Goal: Information Seeking & Learning: Check status

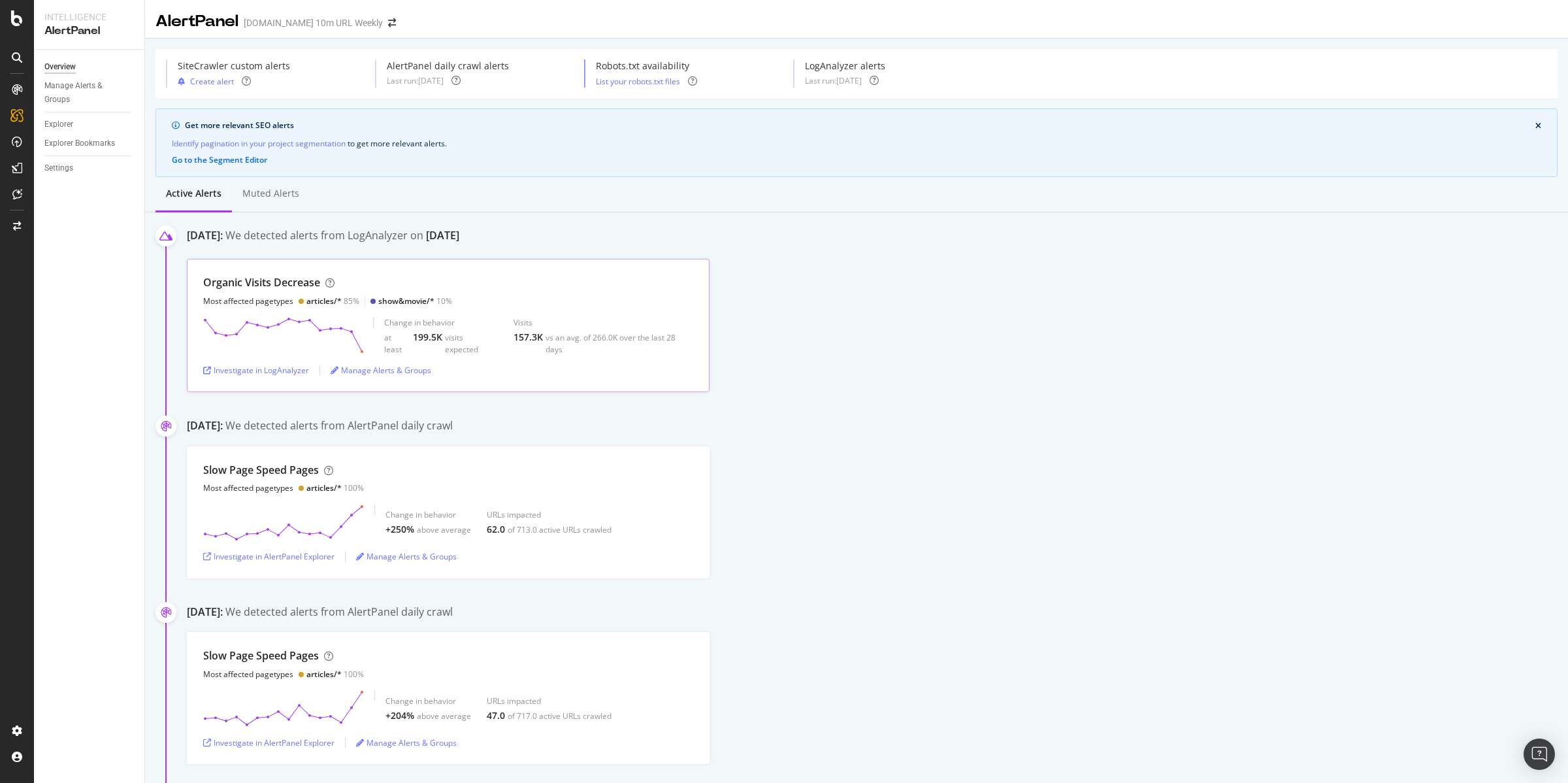
click at [294, 314] on div "Organic Visits Decrease Most affected pagetypes articles/* 85% show&movie/* 10%…" at bounding box center [449, 325] width 523 height 133
click at [250, 372] on div "Investigate in LogAnalyzer" at bounding box center [256, 370] width 106 height 11
click at [264, 372] on div "Investigate in LogAnalyzer" at bounding box center [256, 370] width 106 height 11
click at [258, 365] on div "Investigate in LogAnalyzer" at bounding box center [256, 370] width 106 height 11
click at [262, 369] on div "Investigate in LogAnalyzer" at bounding box center [256, 370] width 106 height 11
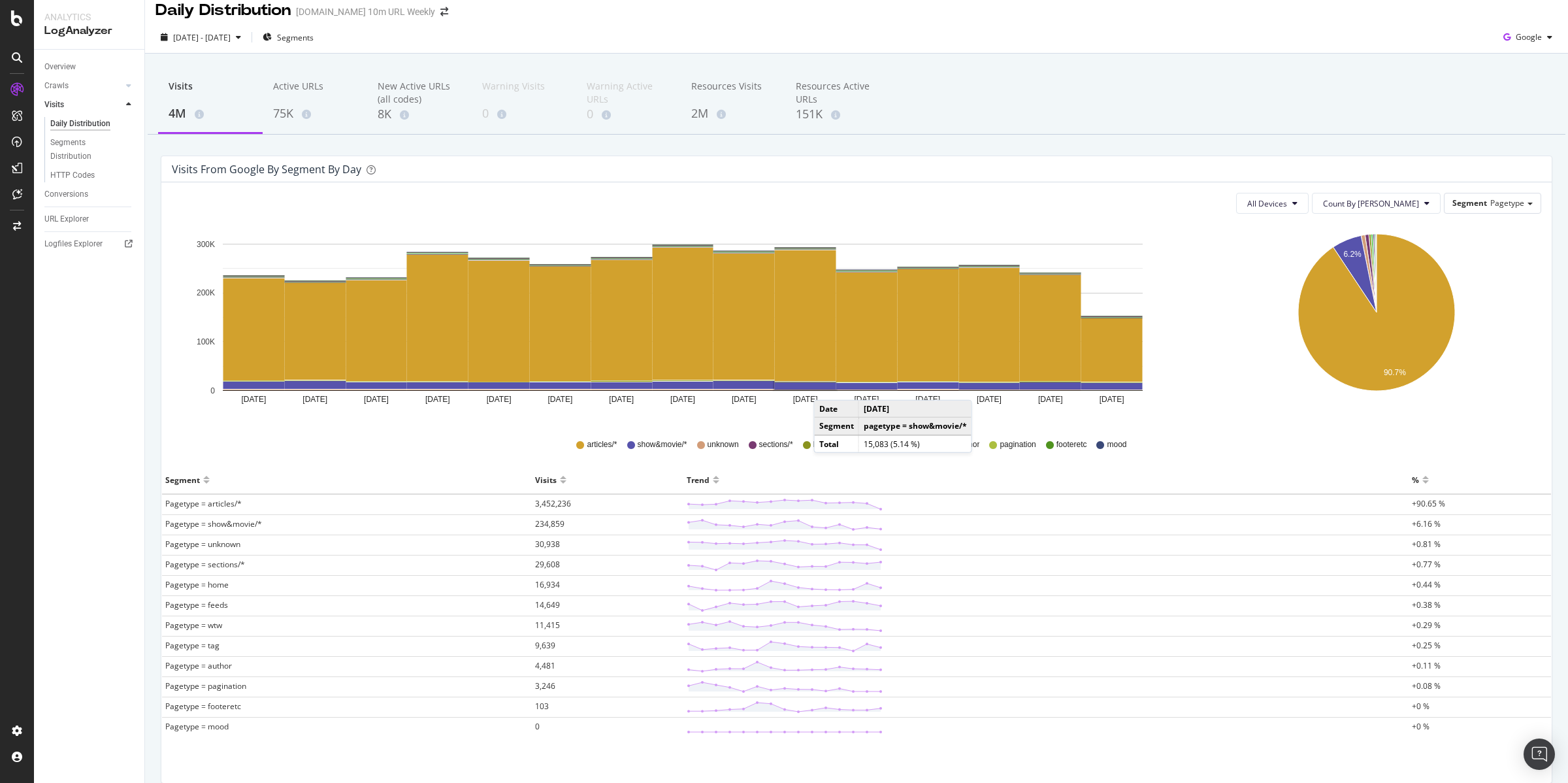
scroll to position [27, 0]
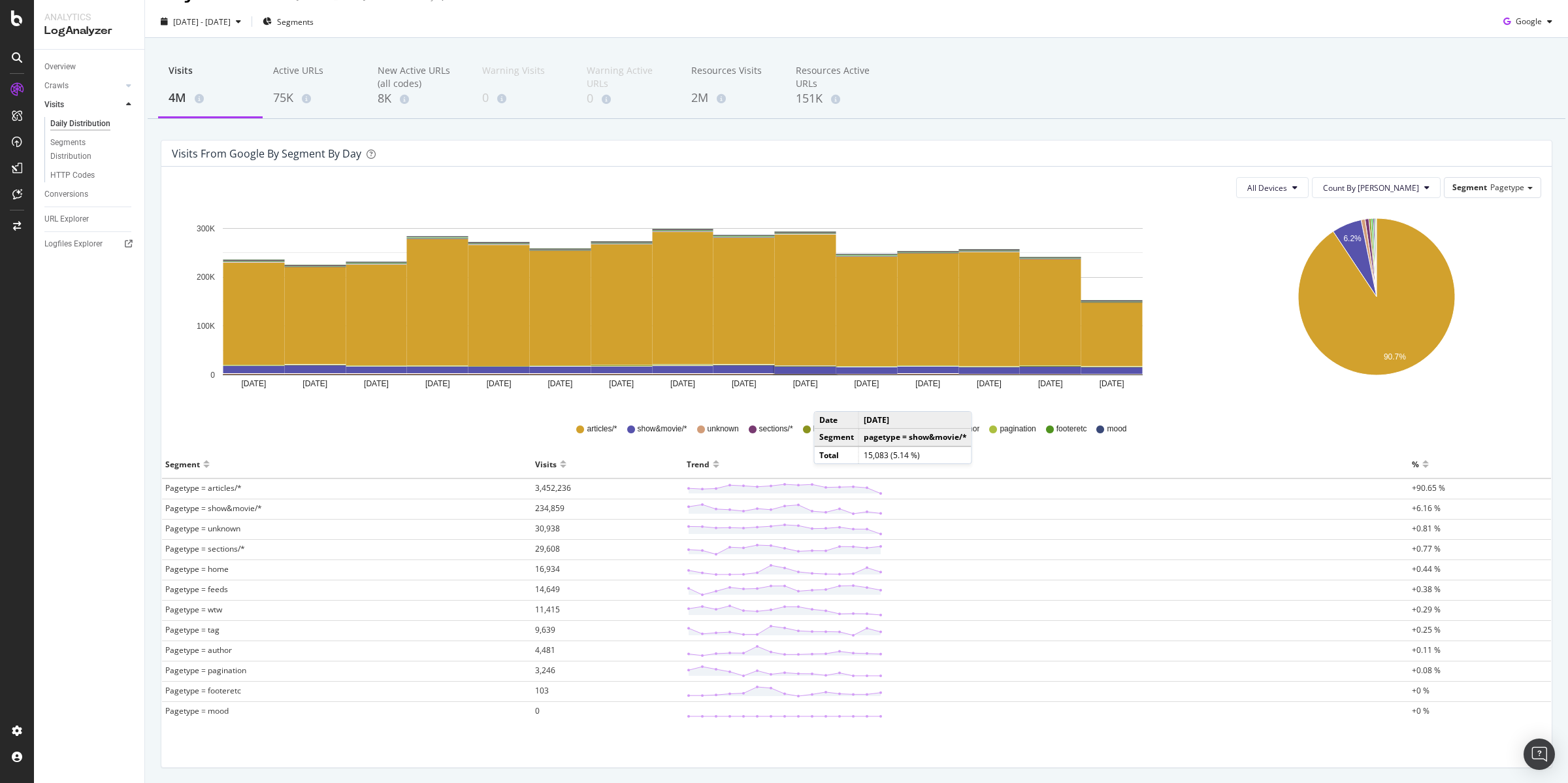
click at [227, 487] on span "Pagetype = articles/*" at bounding box center [203, 487] width 77 height 11
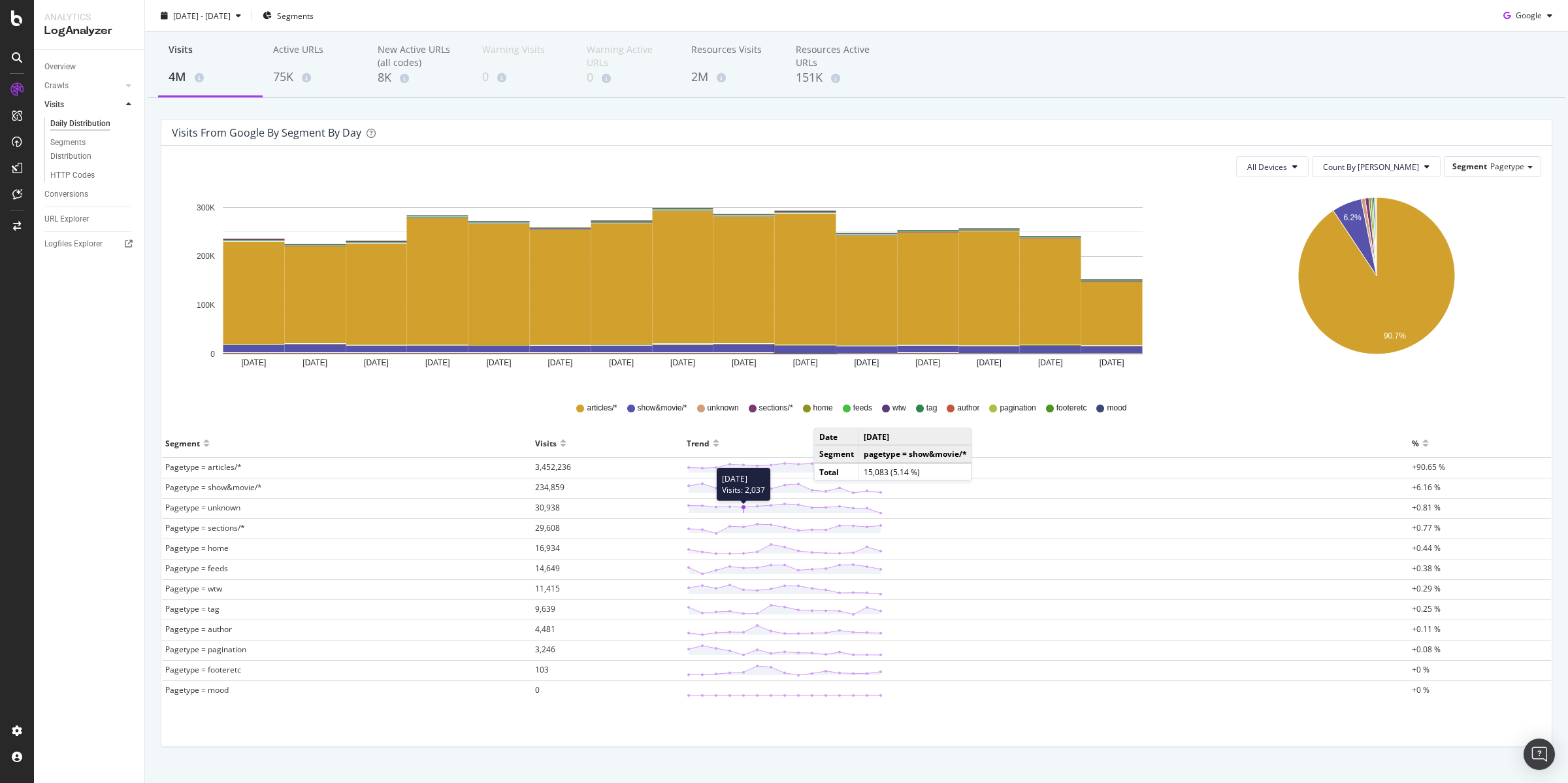
scroll to position [72, 0]
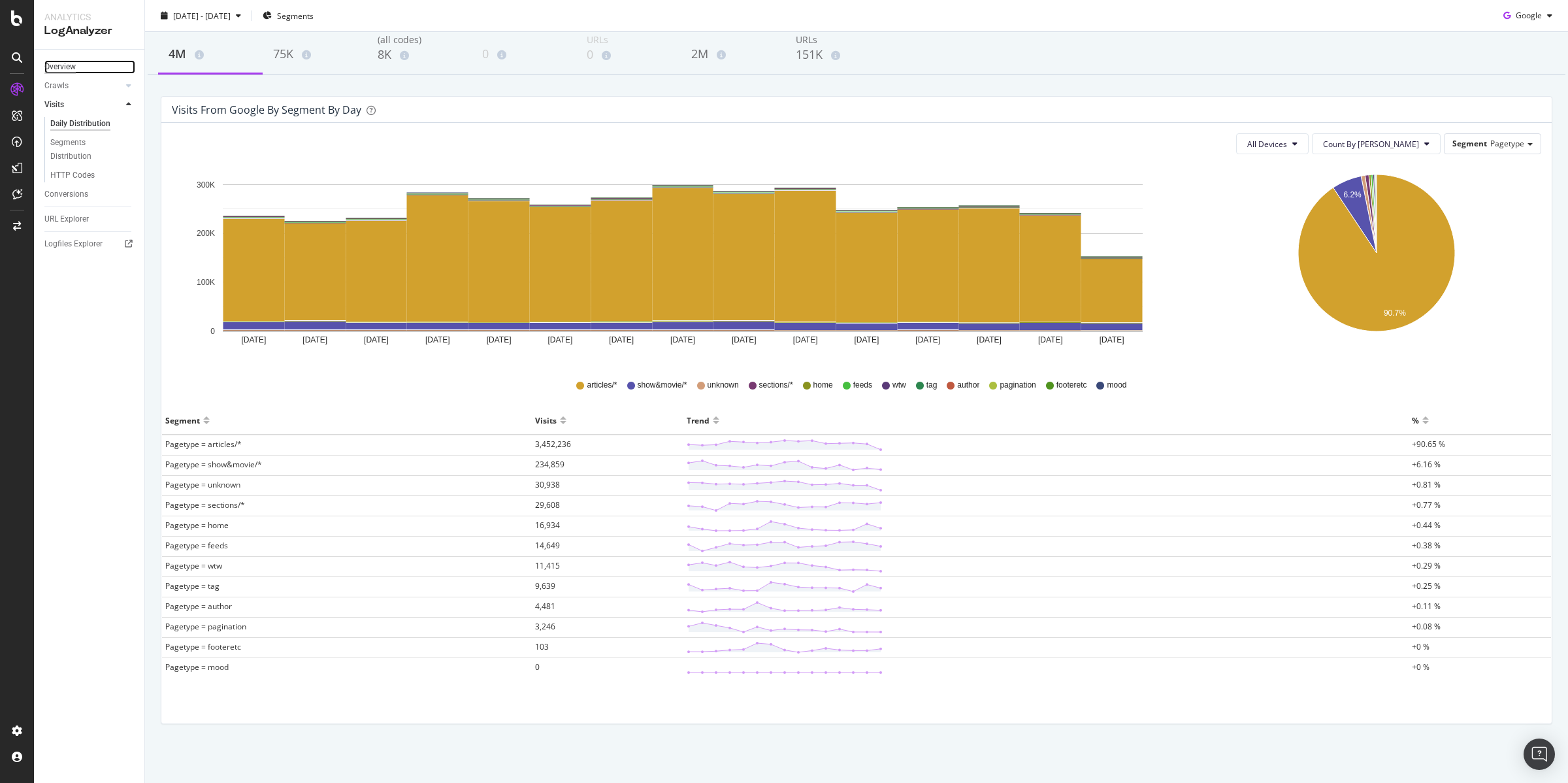
click at [67, 66] on div "Overview" at bounding box center [60, 66] width 32 height 13
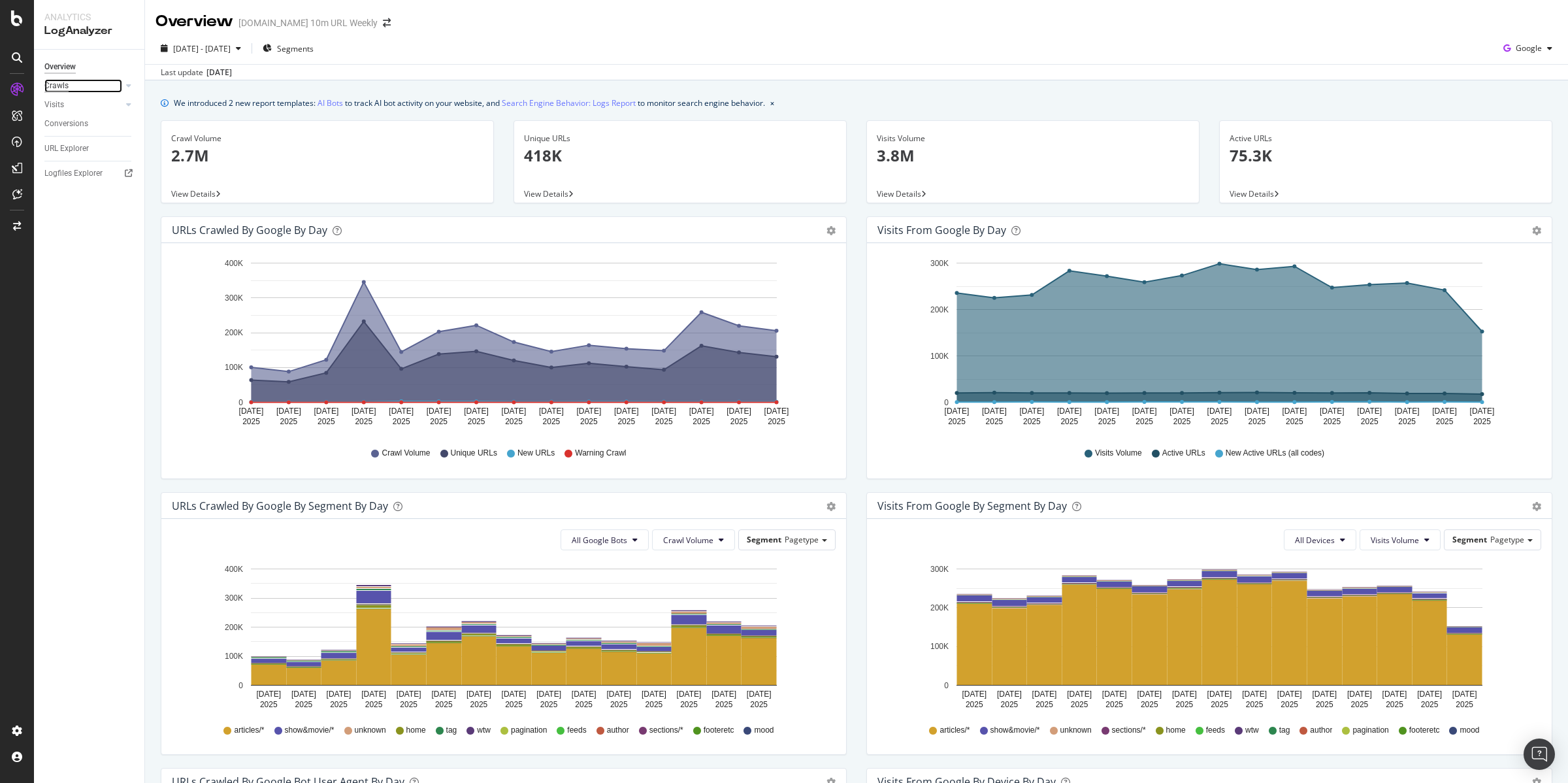
click at [58, 88] on div "Crawls" at bounding box center [56, 85] width 24 height 13
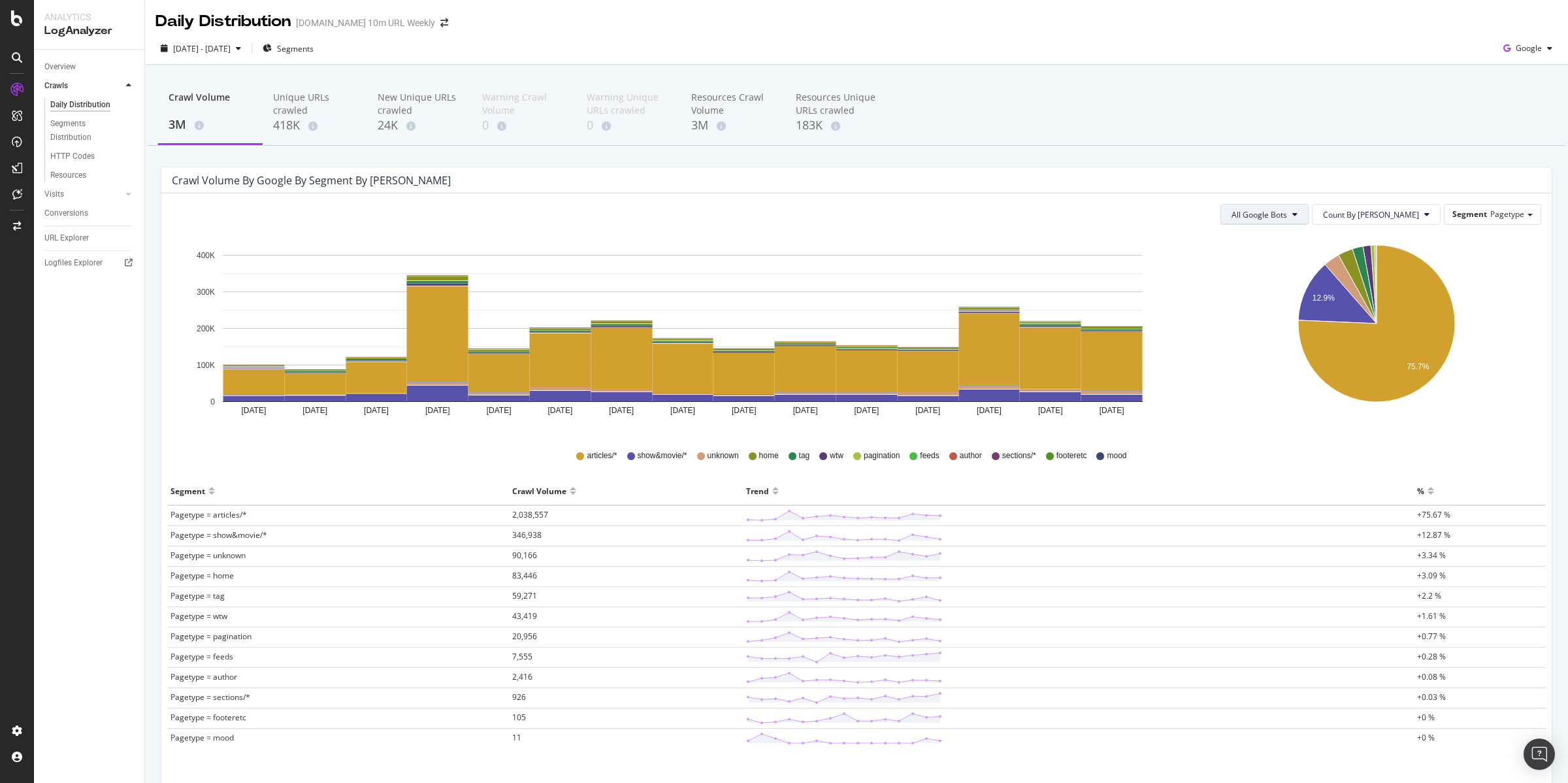
click at [1287, 213] on span "All Google Bots" at bounding box center [1259, 215] width 55 height 11
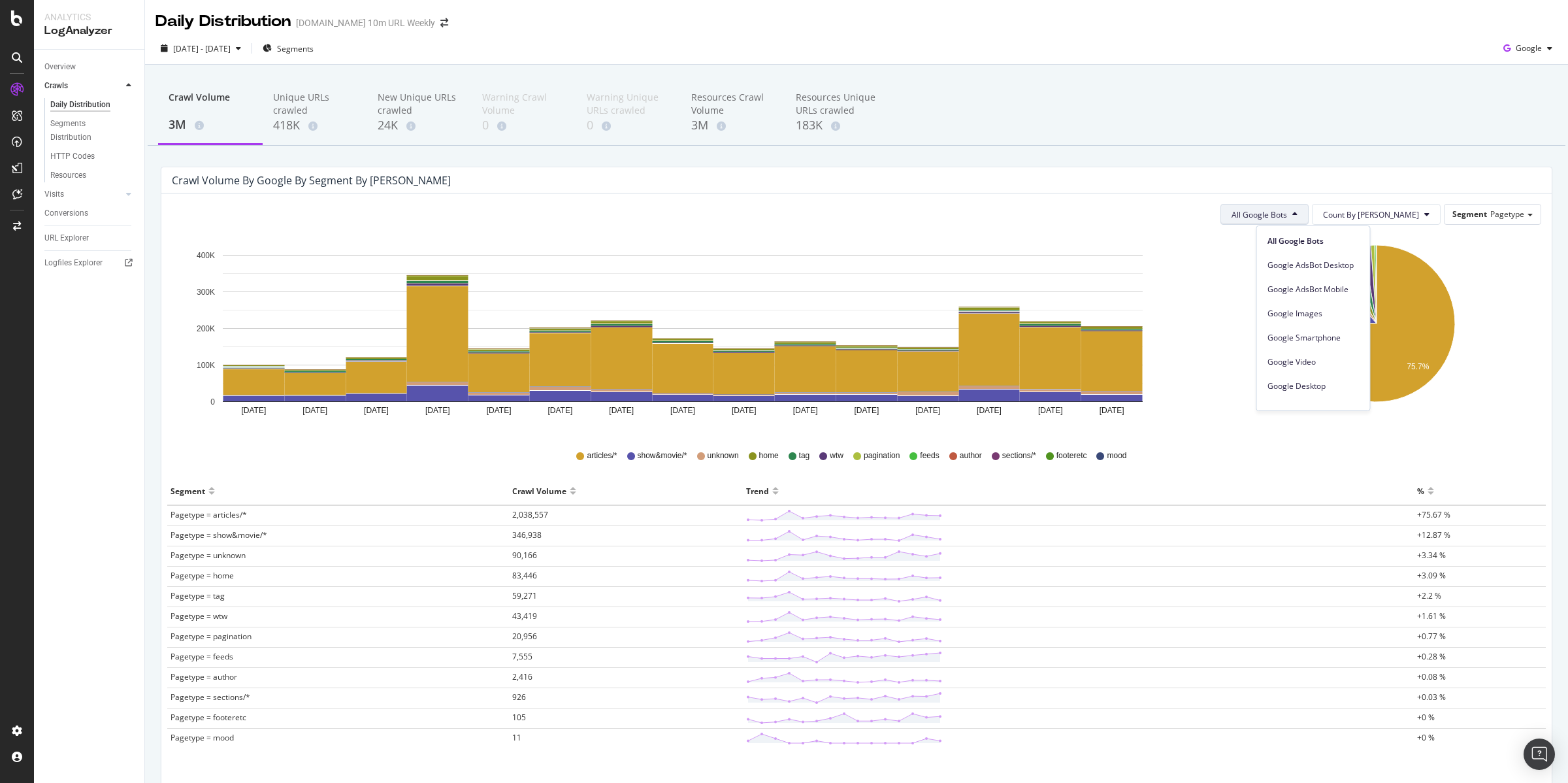
click at [1214, 360] on icon "12.9% 75.7%" at bounding box center [1376, 333] width 325 height 196
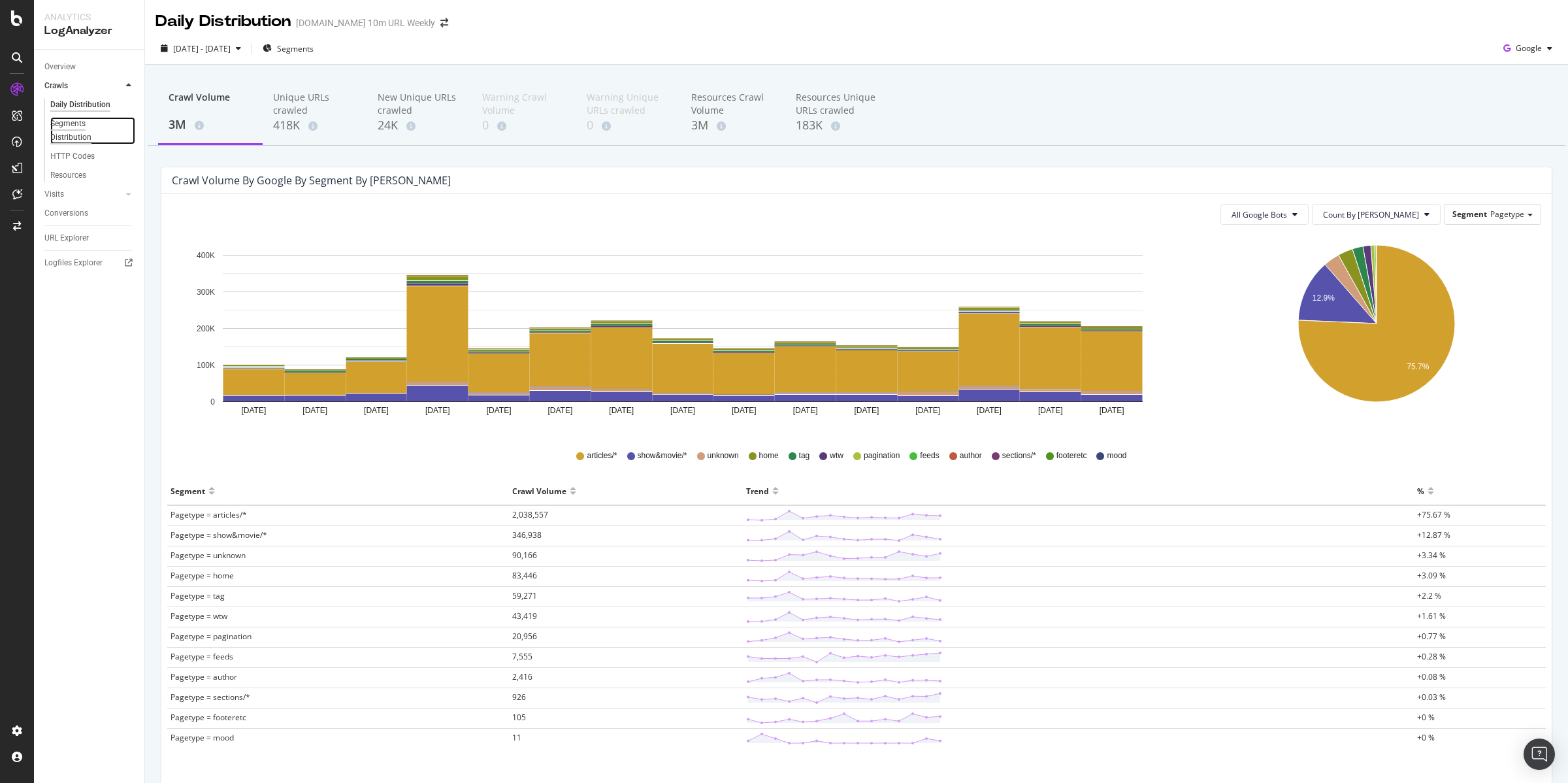
click at [77, 129] on div "Segments Distribution" at bounding box center [87, 130] width 73 height 28
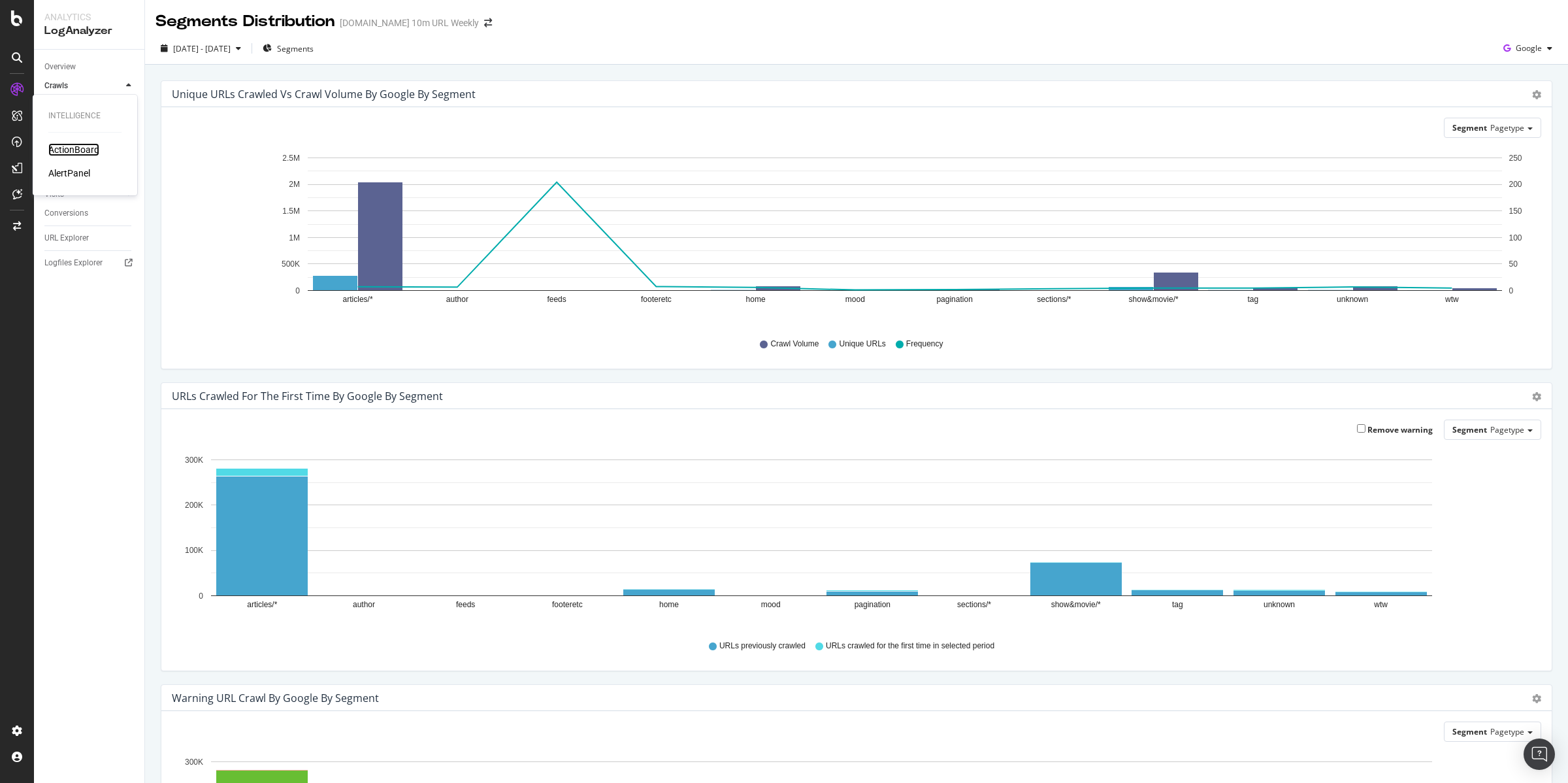
click at [67, 149] on div "ActionBoard" at bounding box center [73, 149] width 51 height 13
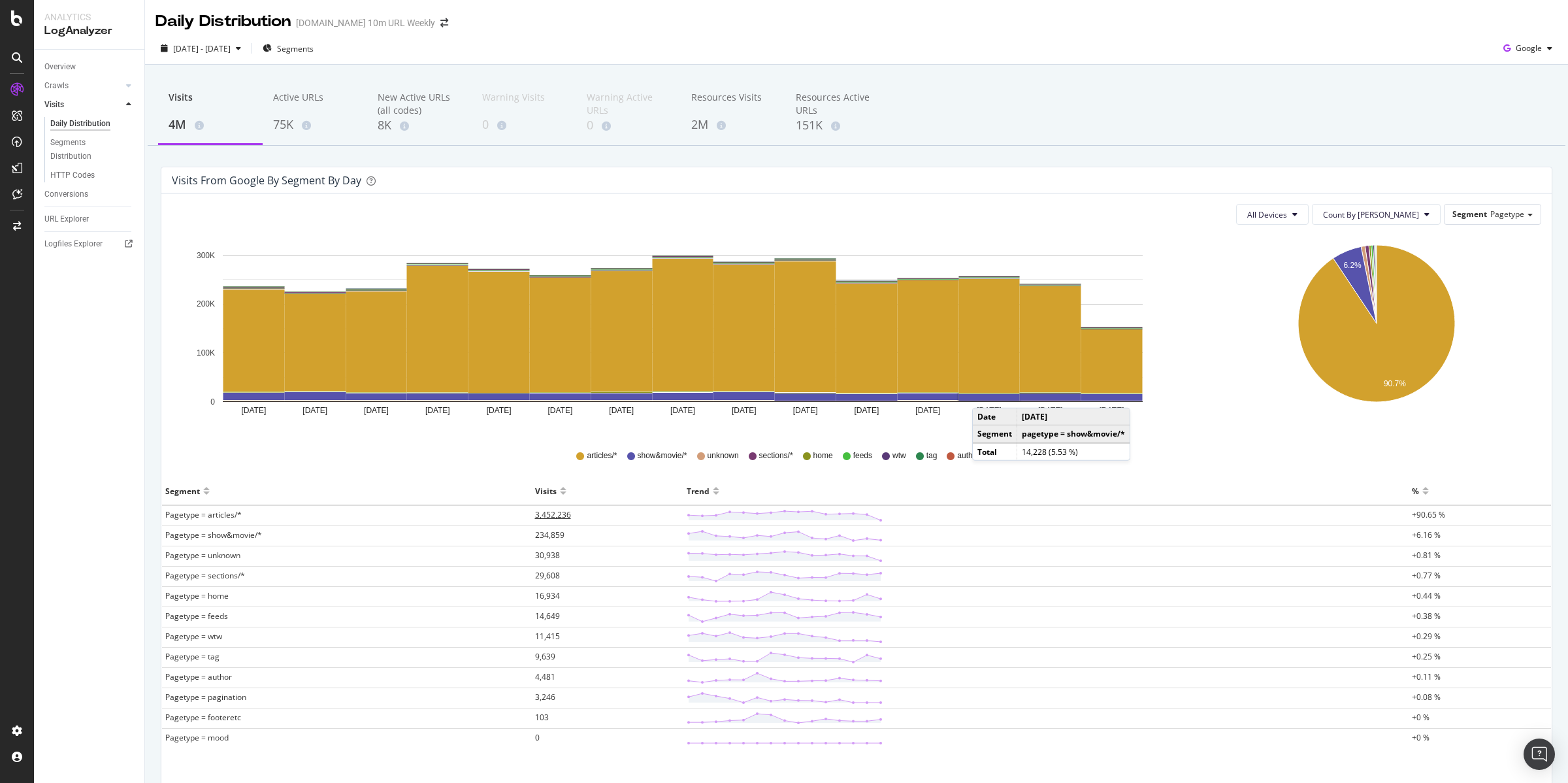
click at [559, 514] on span "3,452,236" at bounding box center [552, 514] width 36 height 11
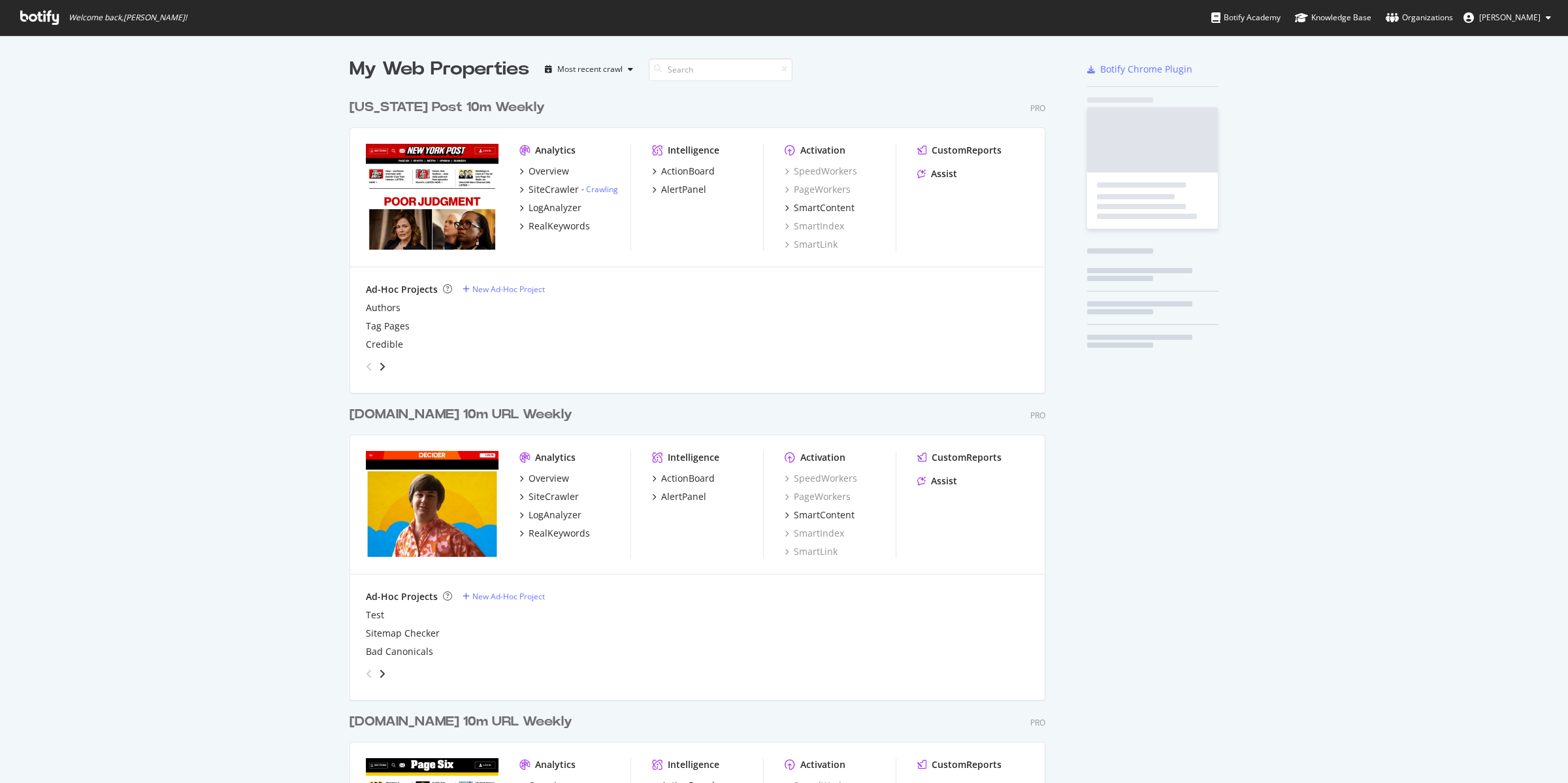
scroll to position [1553, 694]
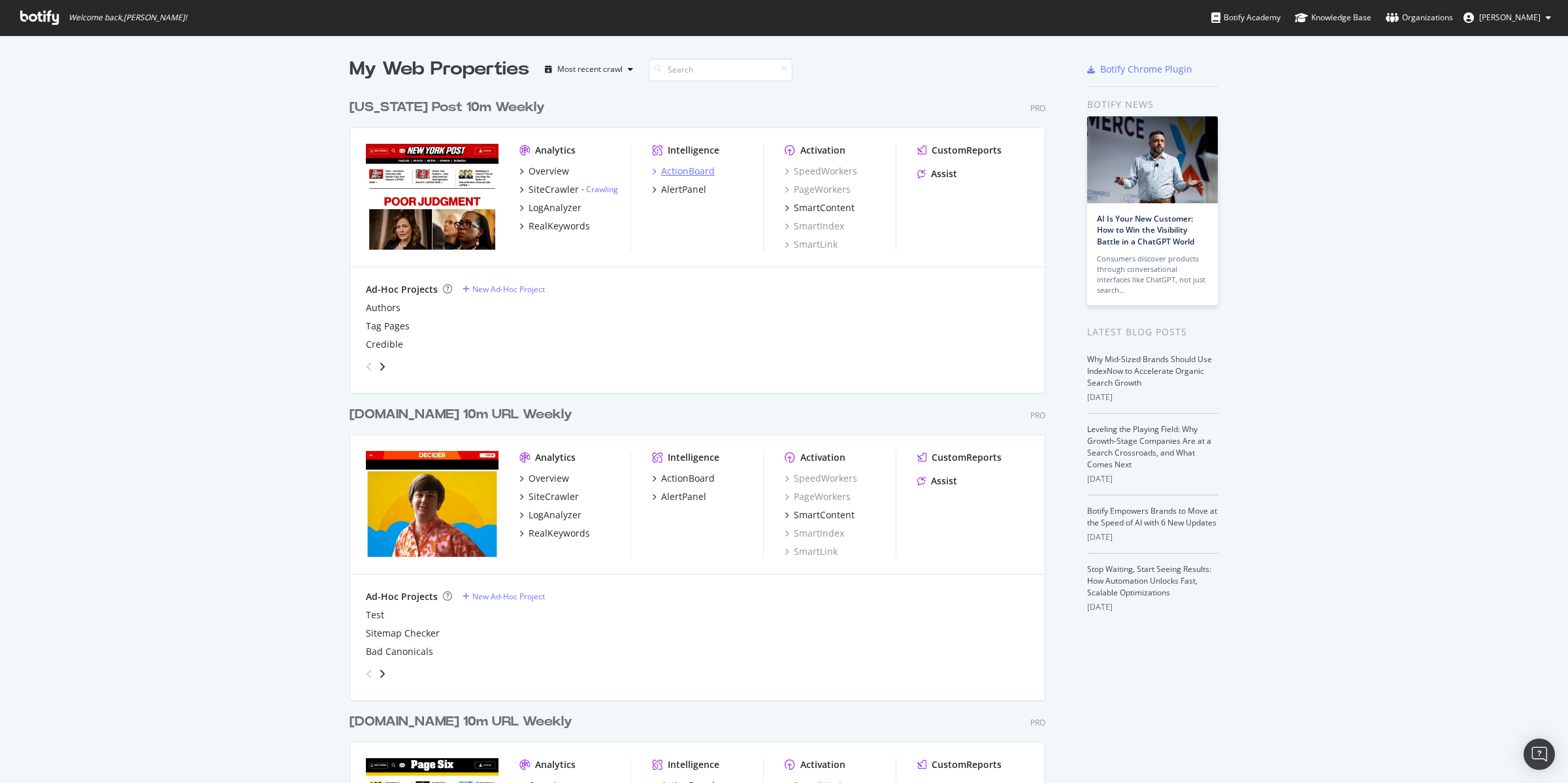
click at [675, 171] on div "ActionBoard" at bounding box center [688, 171] width 54 height 13
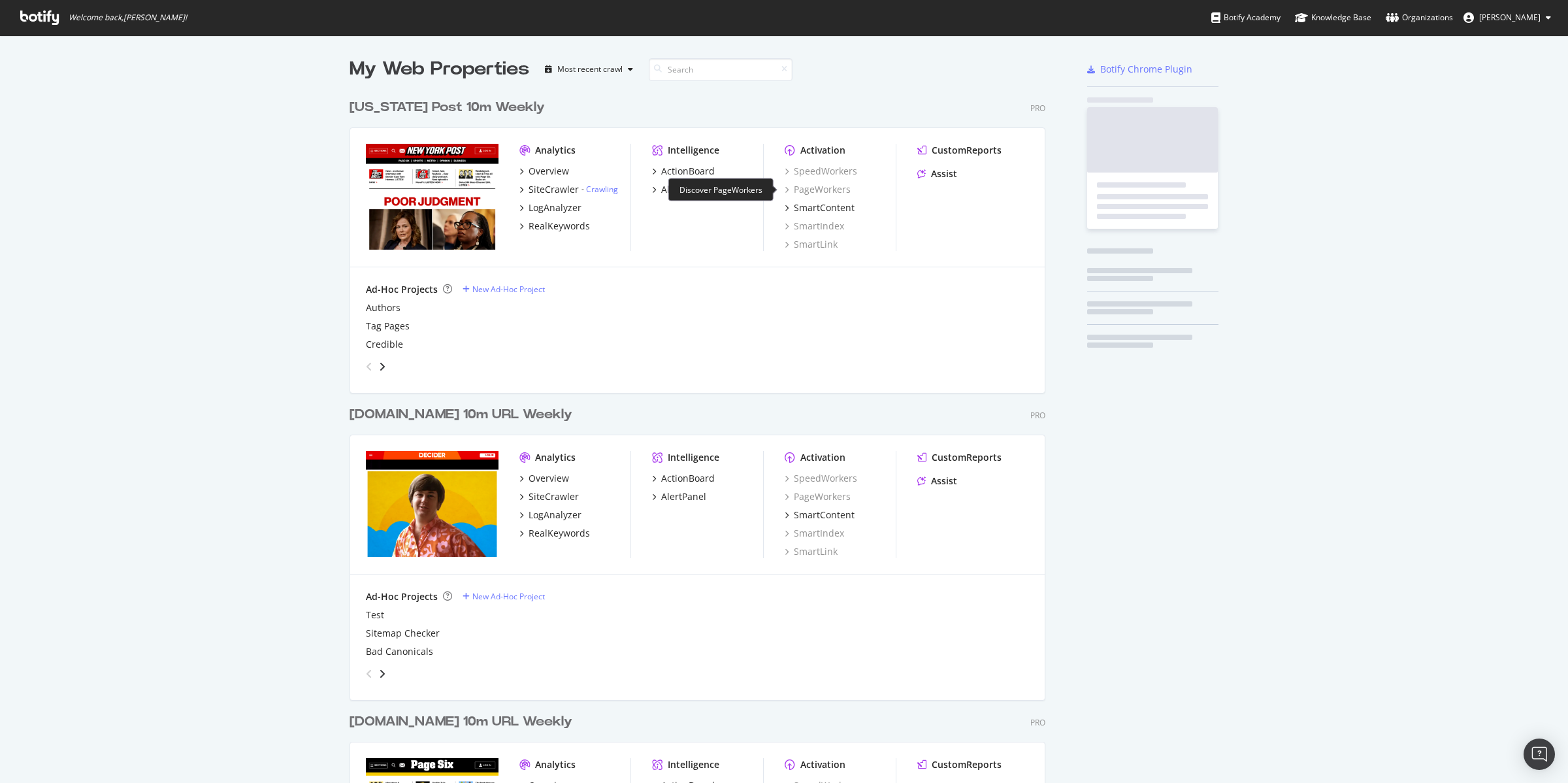
scroll to position [771, 1543]
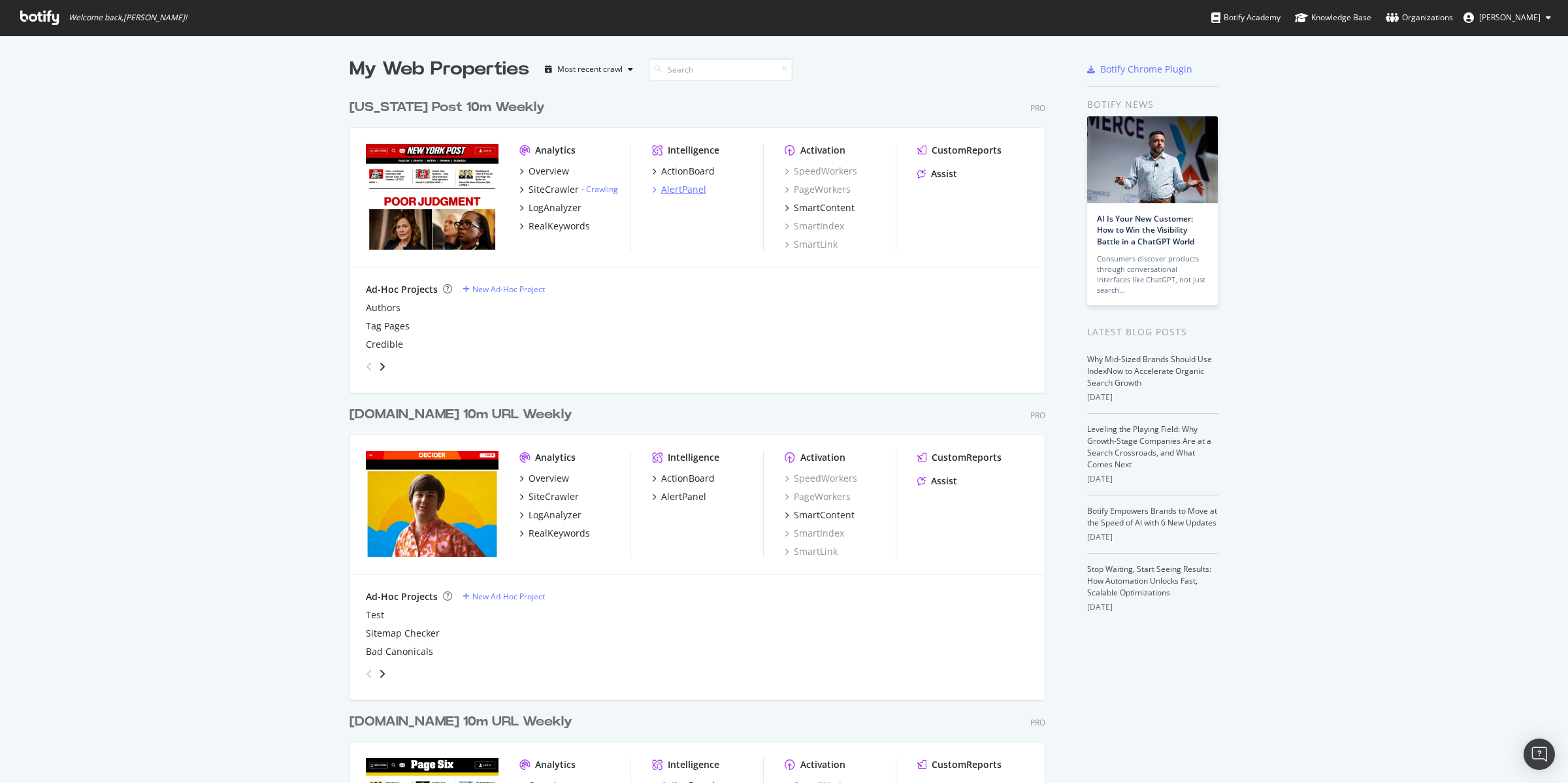
click at [675, 190] on div "AlertPanel" at bounding box center [683, 190] width 45 height 13
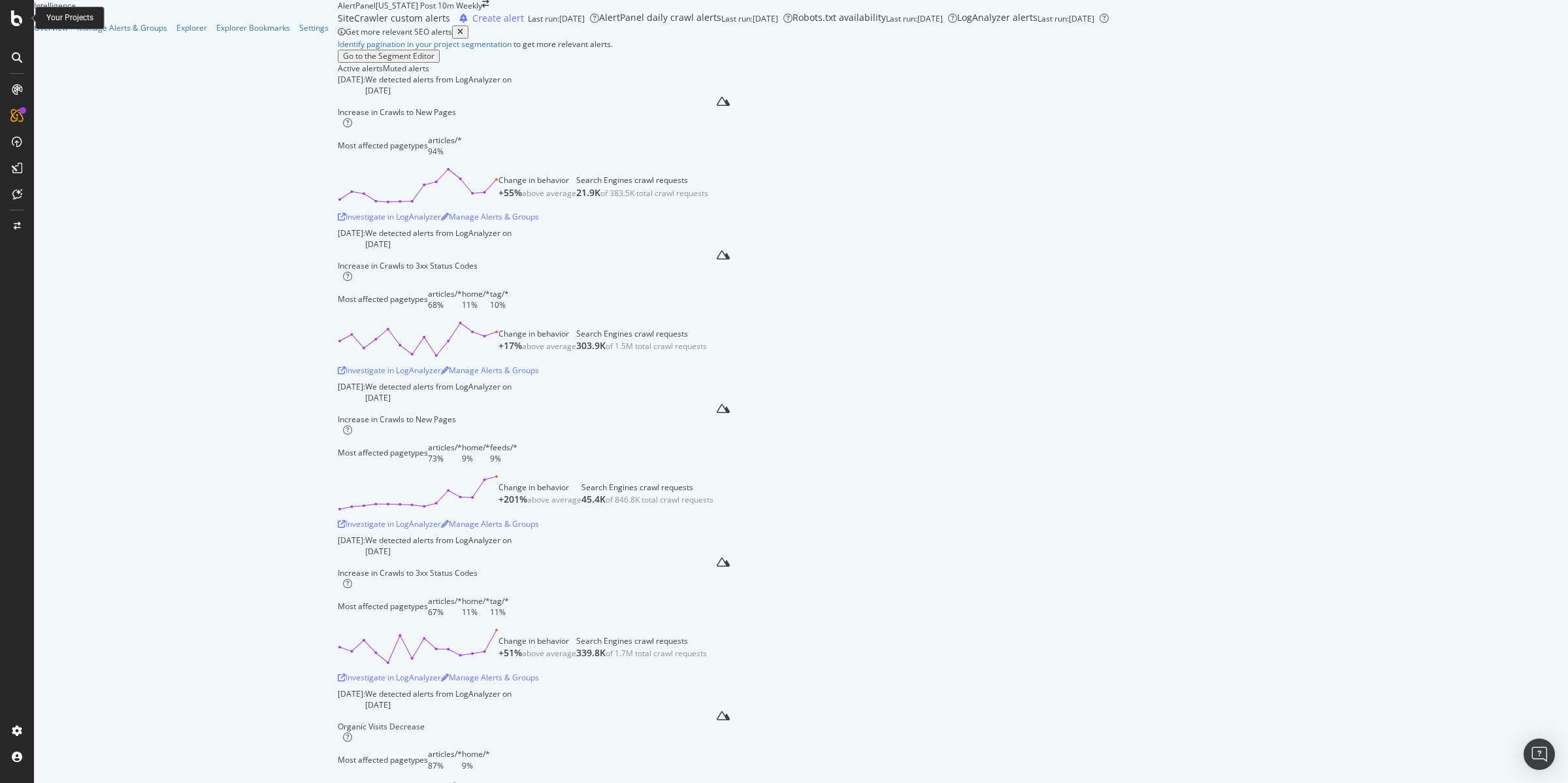
click at [84, 22] on div "AlertPanel" at bounding box center [186, 17] width 304 height 11
click at [338, 11] on div "AlertPanel" at bounding box center [357, 6] width 38 height 11
click at [482, 8] on icon "arrow-right-arrow-left" at bounding box center [485, 4] width 7 height 8
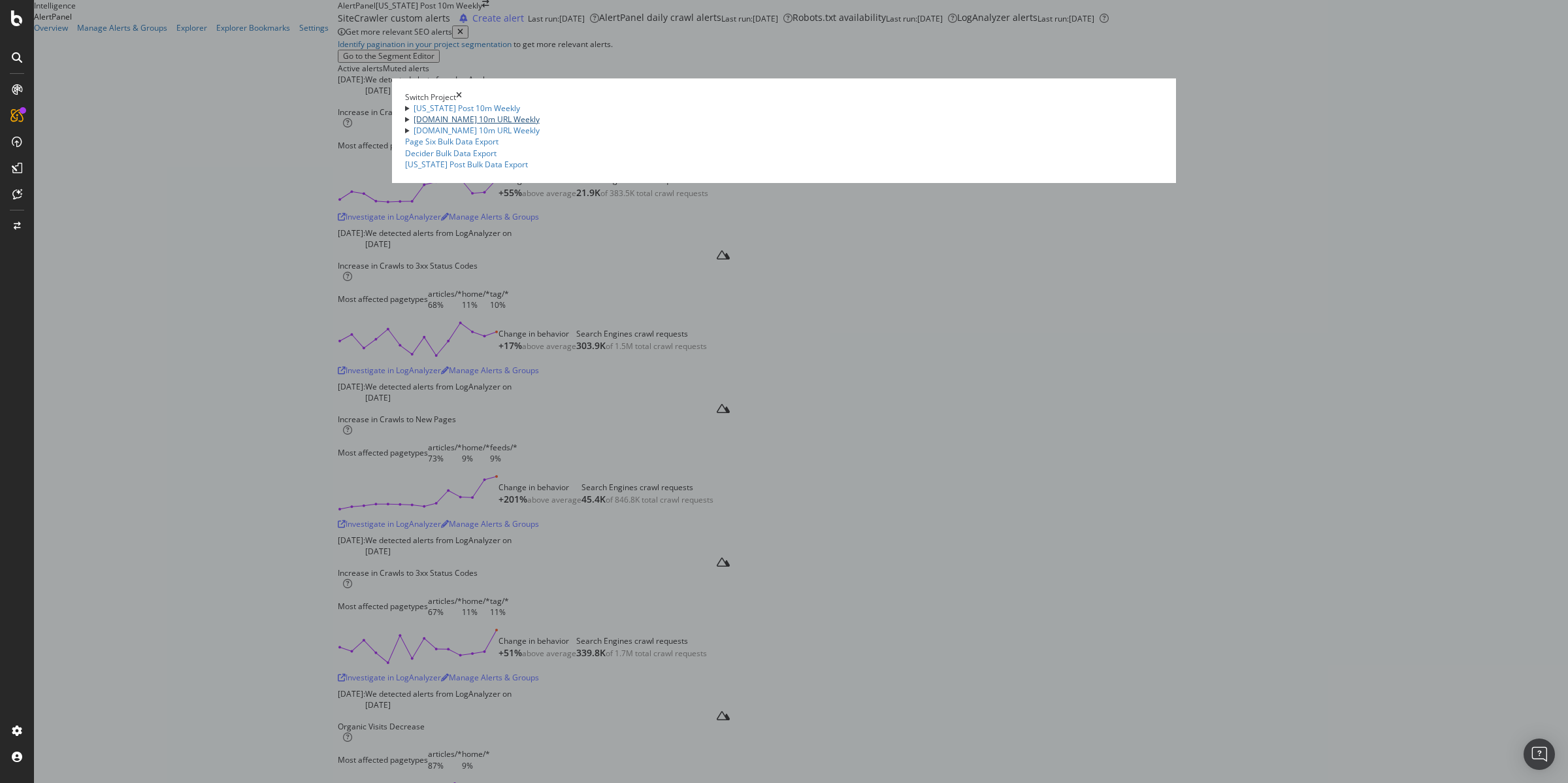
click at [423, 122] on link "[DOMAIN_NAME] 10m URL Weekly" at bounding box center [476, 119] width 126 height 11
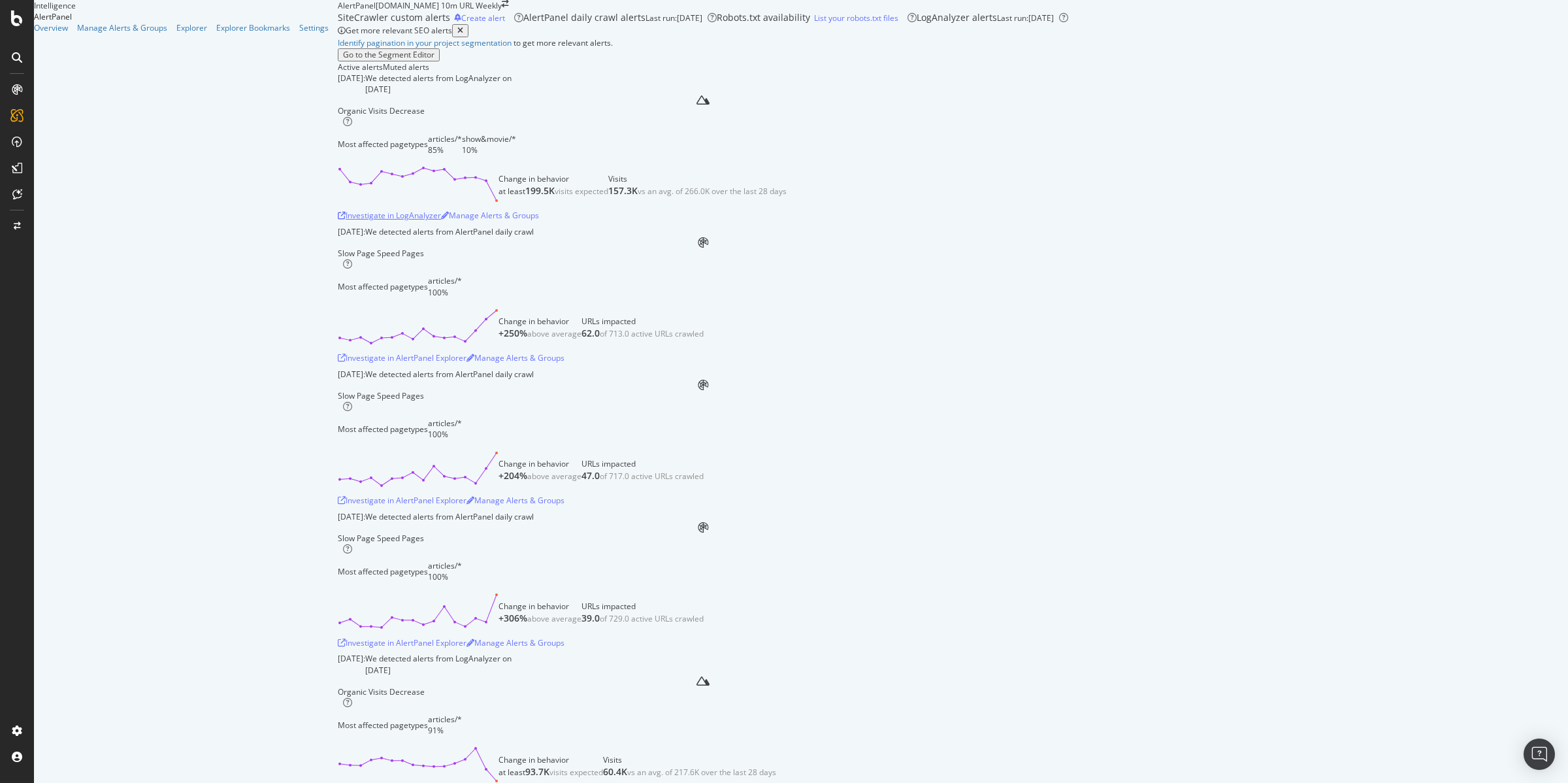
click at [338, 221] on div "Investigate in LogAnalyzer" at bounding box center [389, 215] width 103 height 11
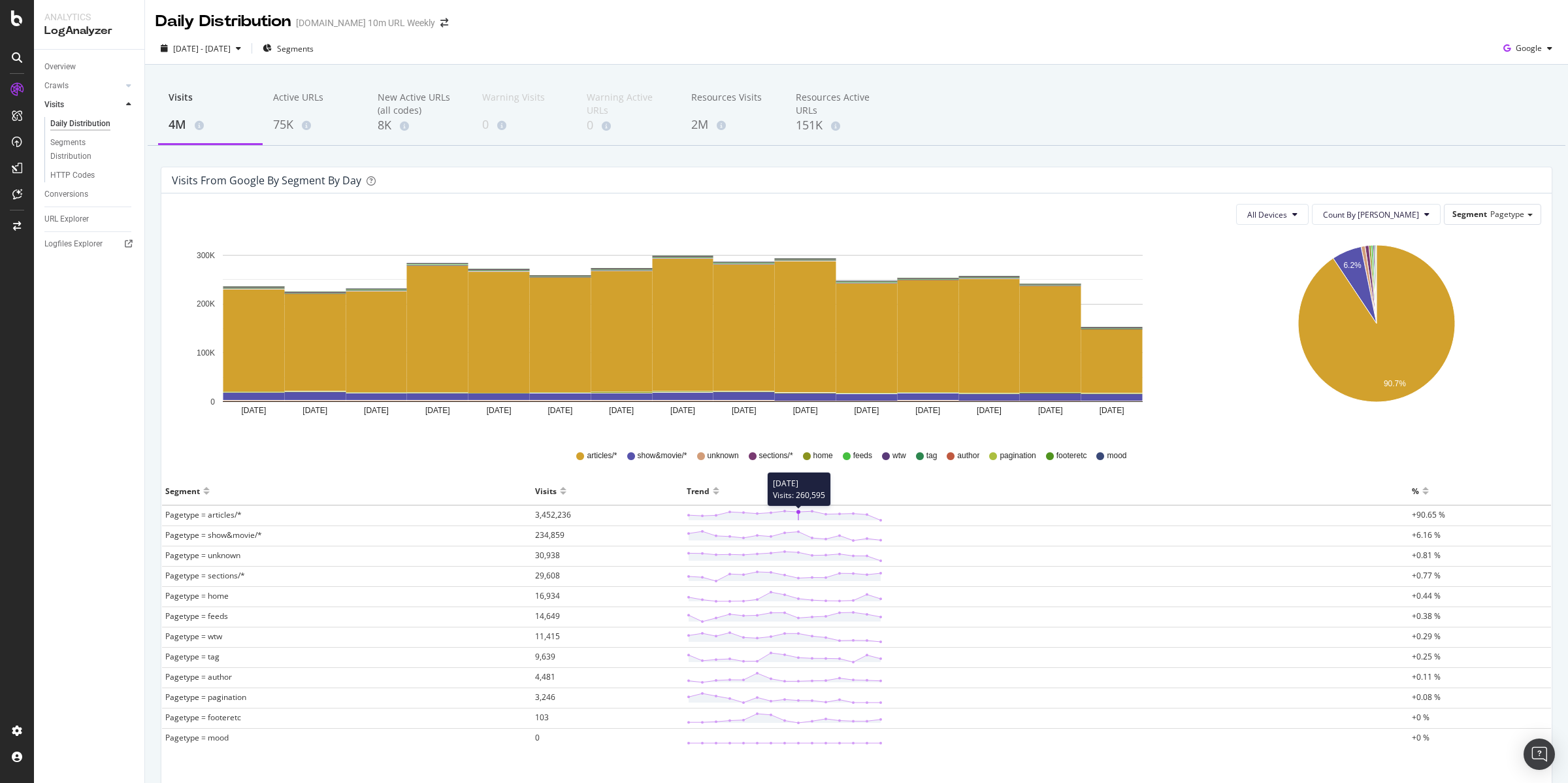
click at [791, 514] on polygon at bounding box center [784, 516] width 192 height 9
click at [1115, 349] on rect "A chart." at bounding box center [1112, 361] width 62 height 63
click at [1133, 350] on rect "A chart." at bounding box center [1112, 361] width 62 height 63
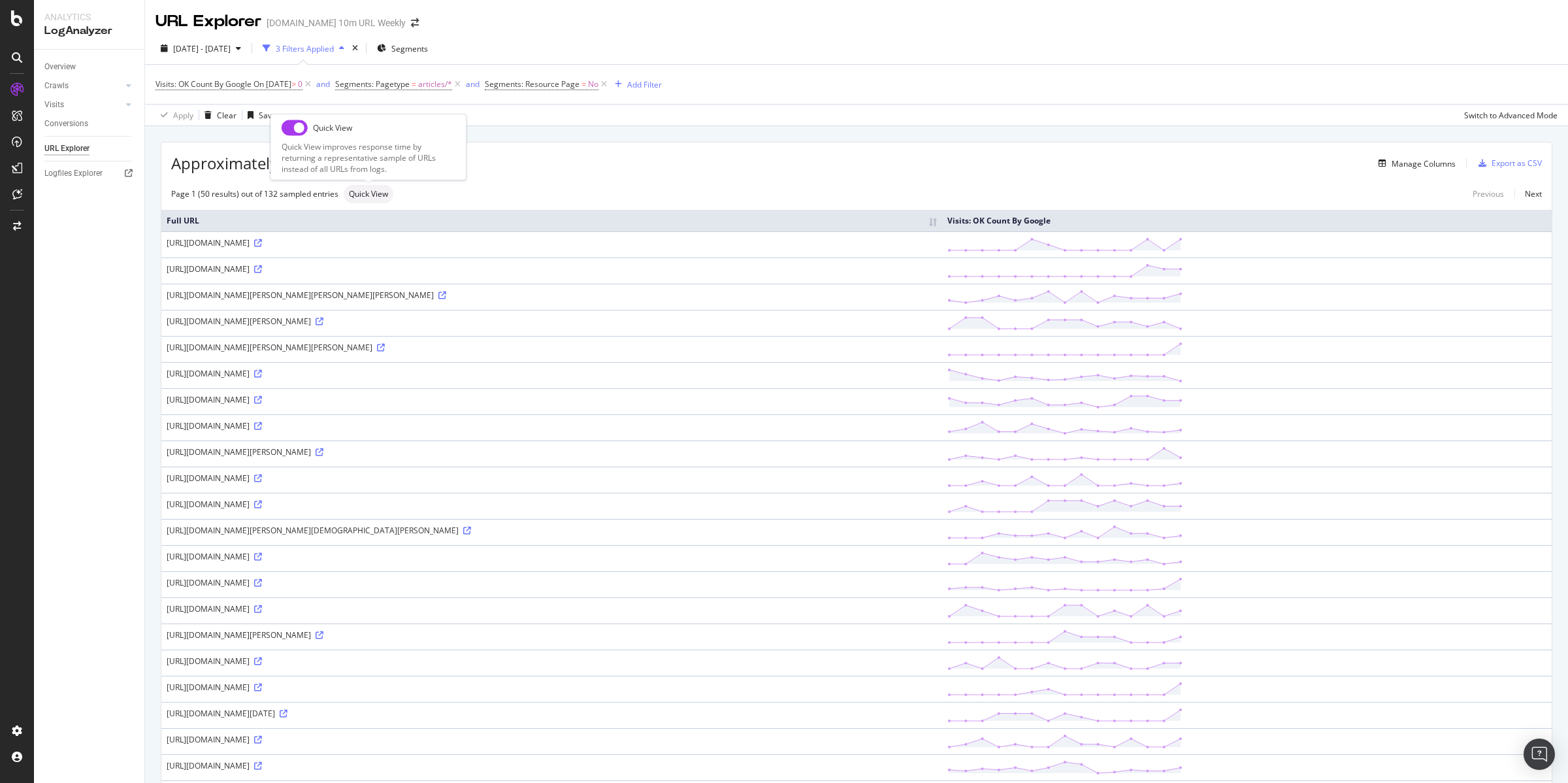
click at [385, 196] on span "Quick View" at bounding box center [369, 194] width 39 height 8
click at [65, 171] on div "Logfiles Explorer" at bounding box center [73, 173] width 58 height 13
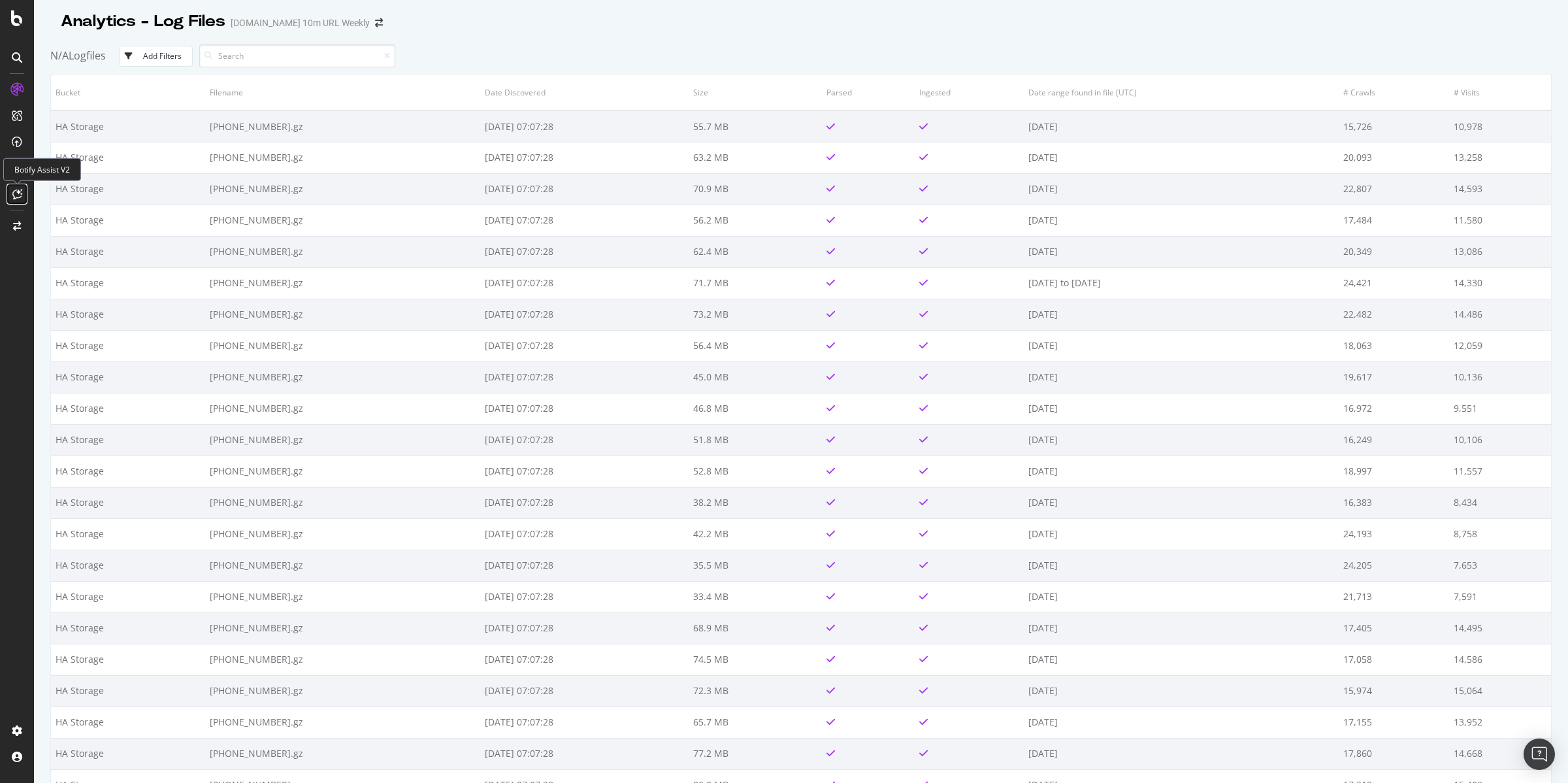
click at [16, 190] on icon at bounding box center [17, 194] width 9 height 10
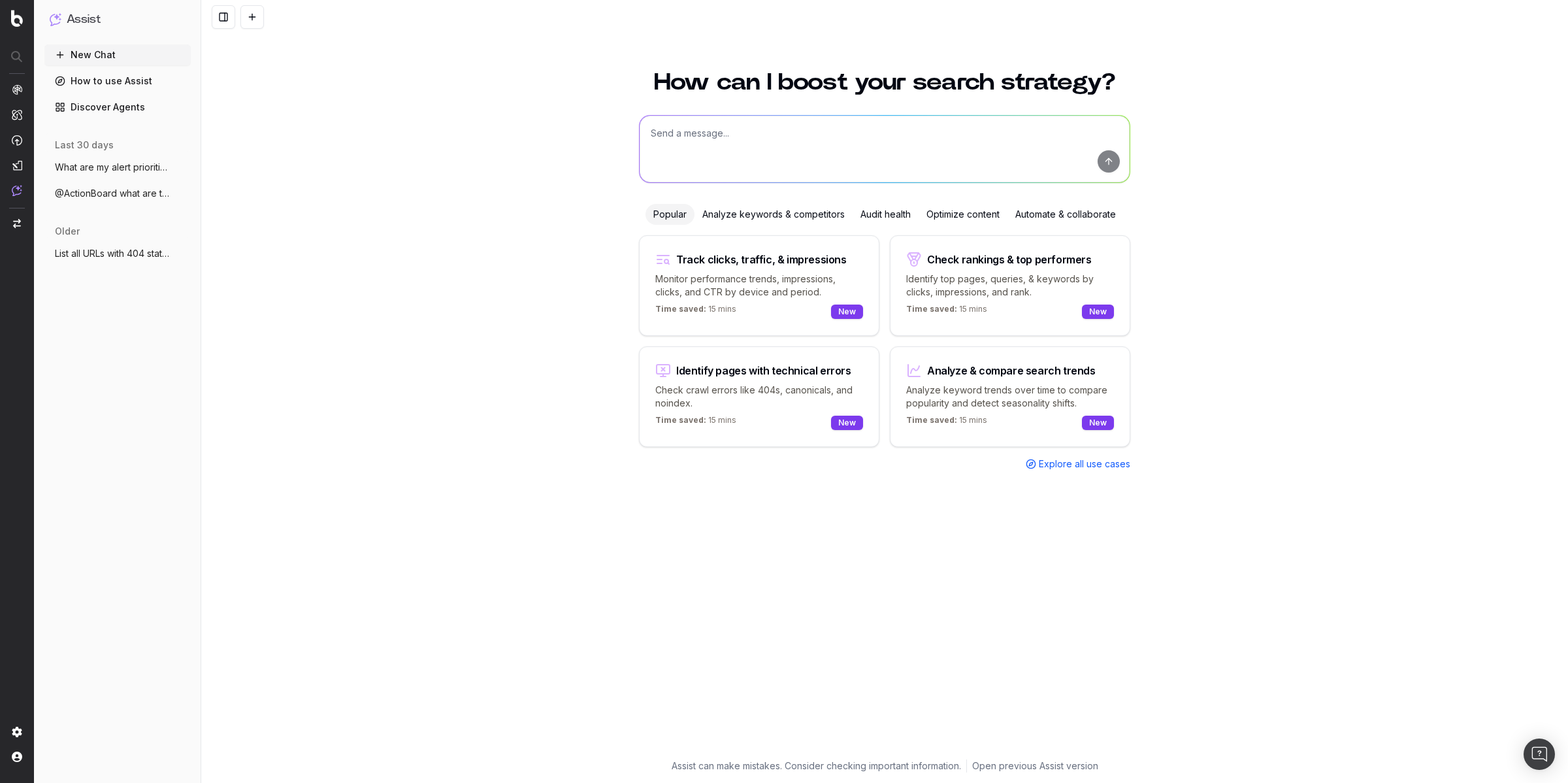
click at [847, 315] on div "New" at bounding box center [847, 311] width 32 height 14
type textarea "Change in clicks/CTR/impressions over last 28 days vs last (branded vs non-bran…"
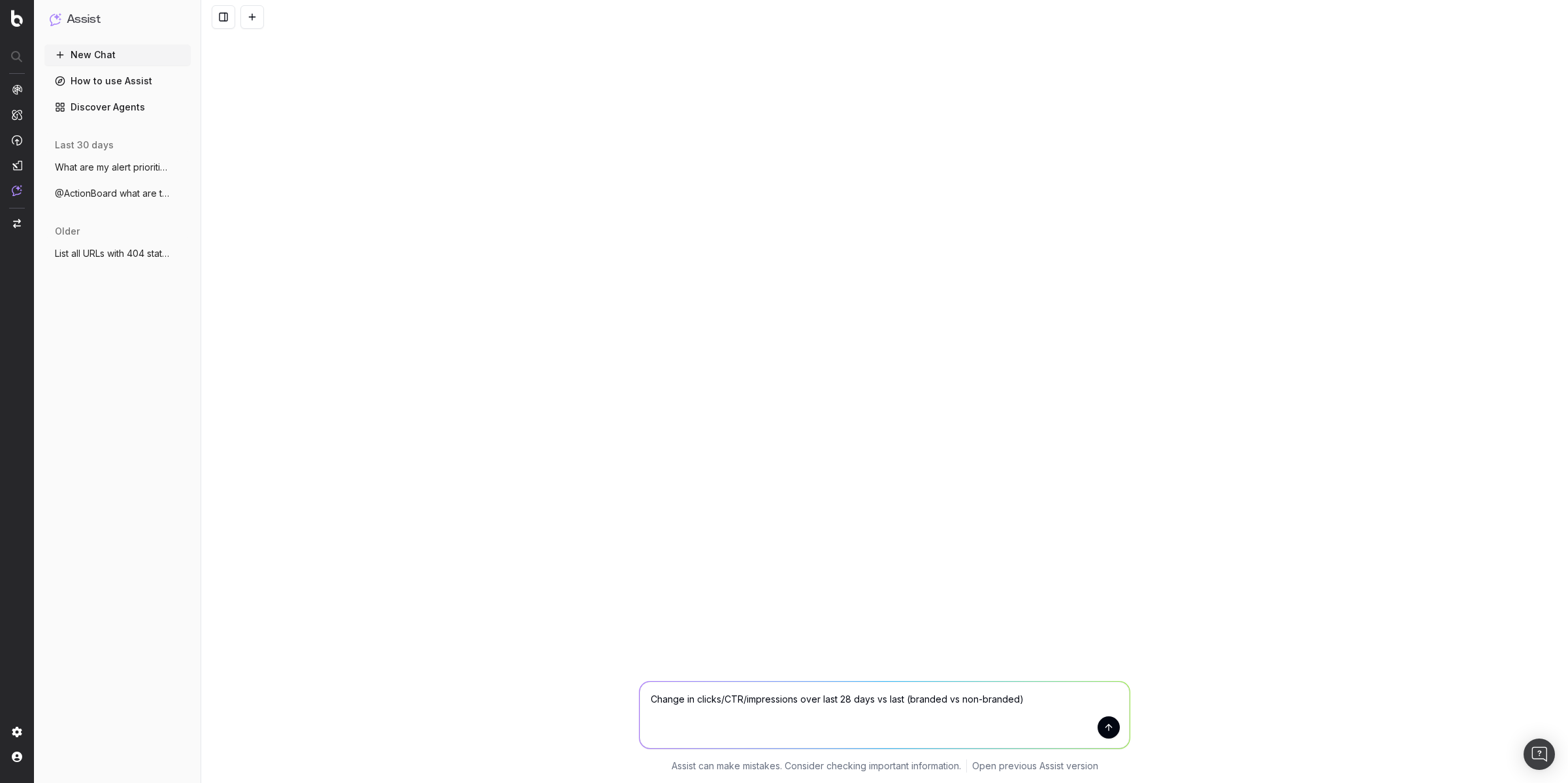
click at [1107, 727] on button "submit" at bounding box center [1108, 727] width 22 height 22
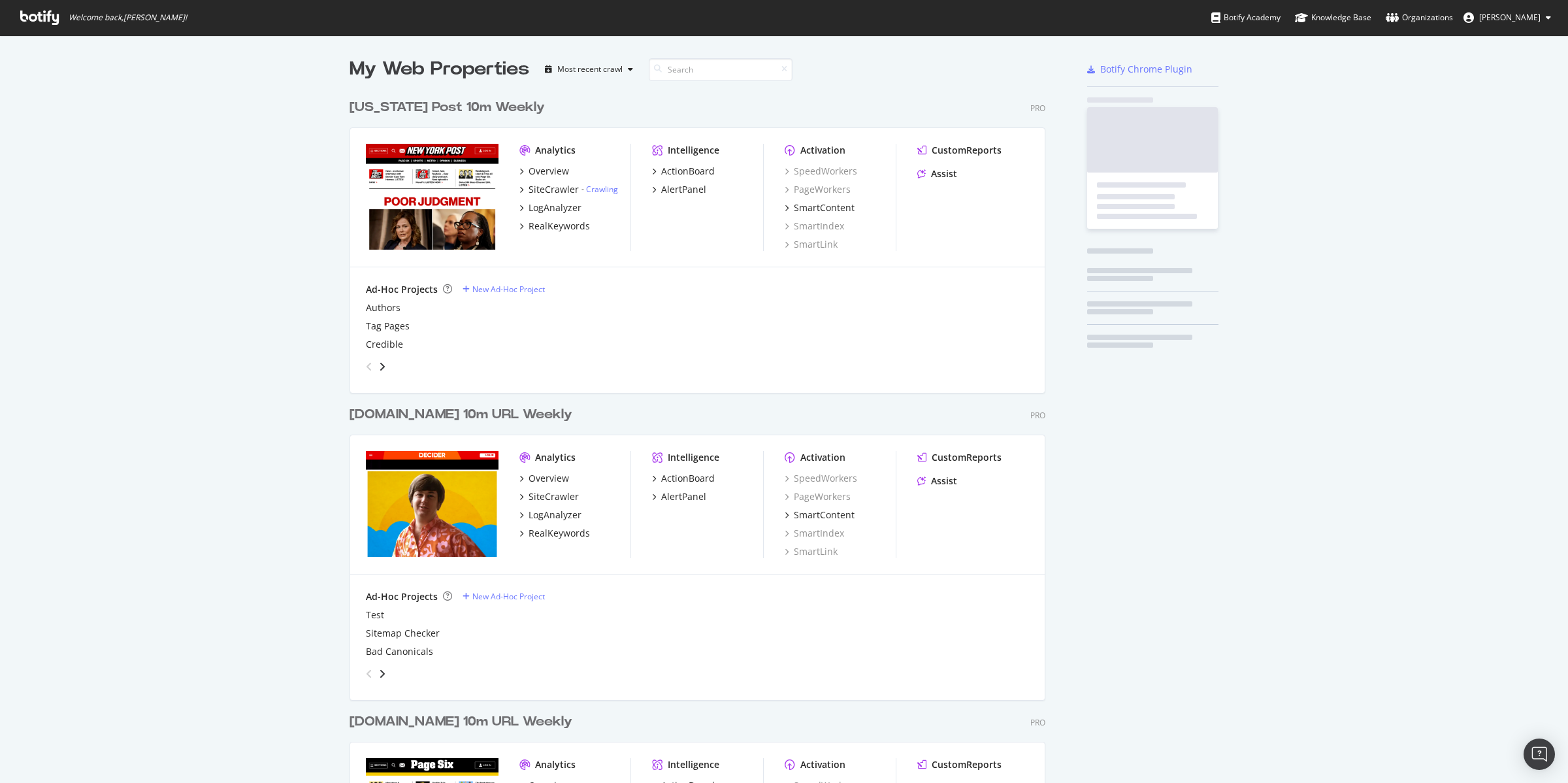
scroll to position [1553, 694]
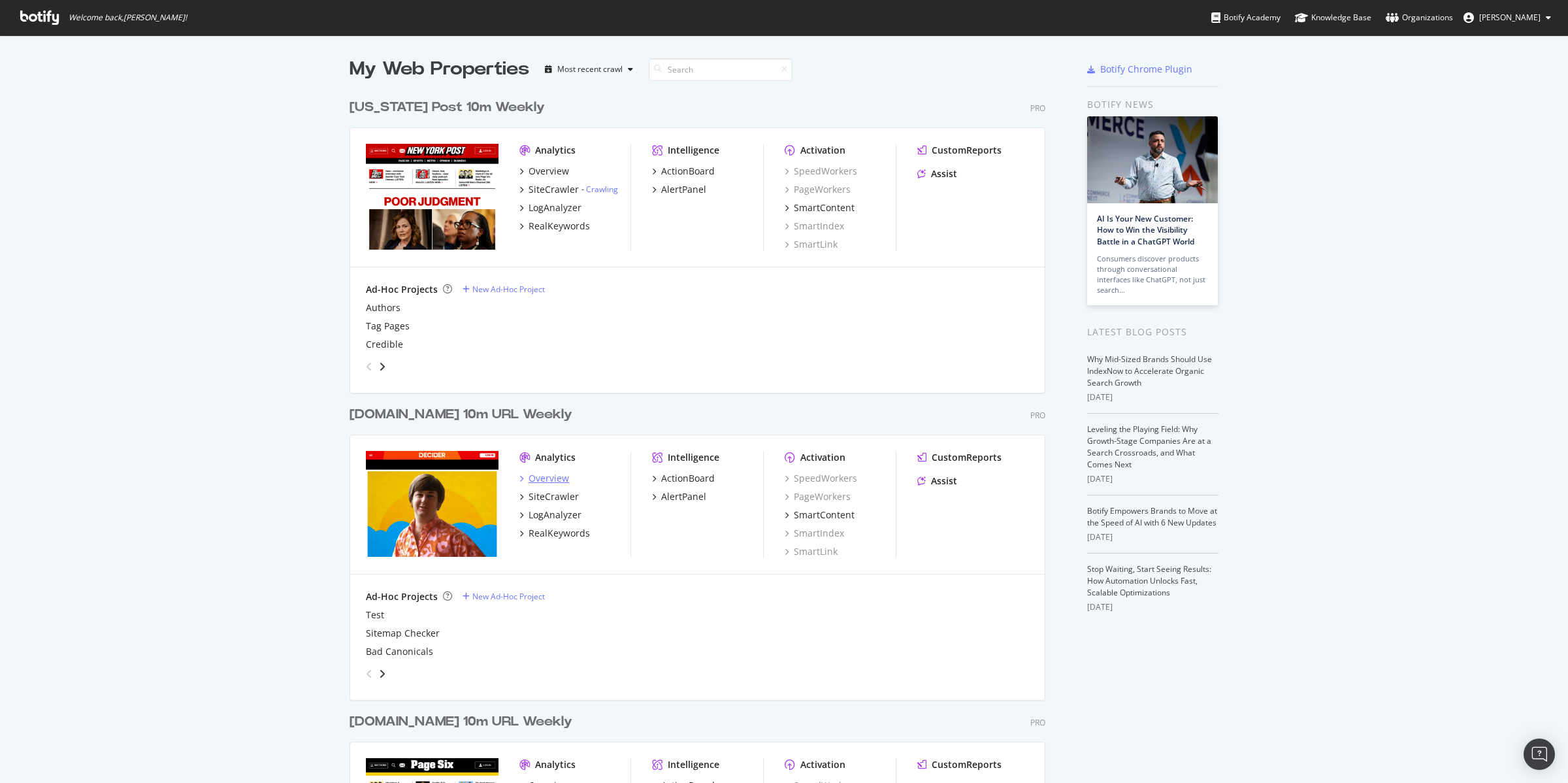
click at [546, 481] on div "Overview" at bounding box center [548, 478] width 40 height 13
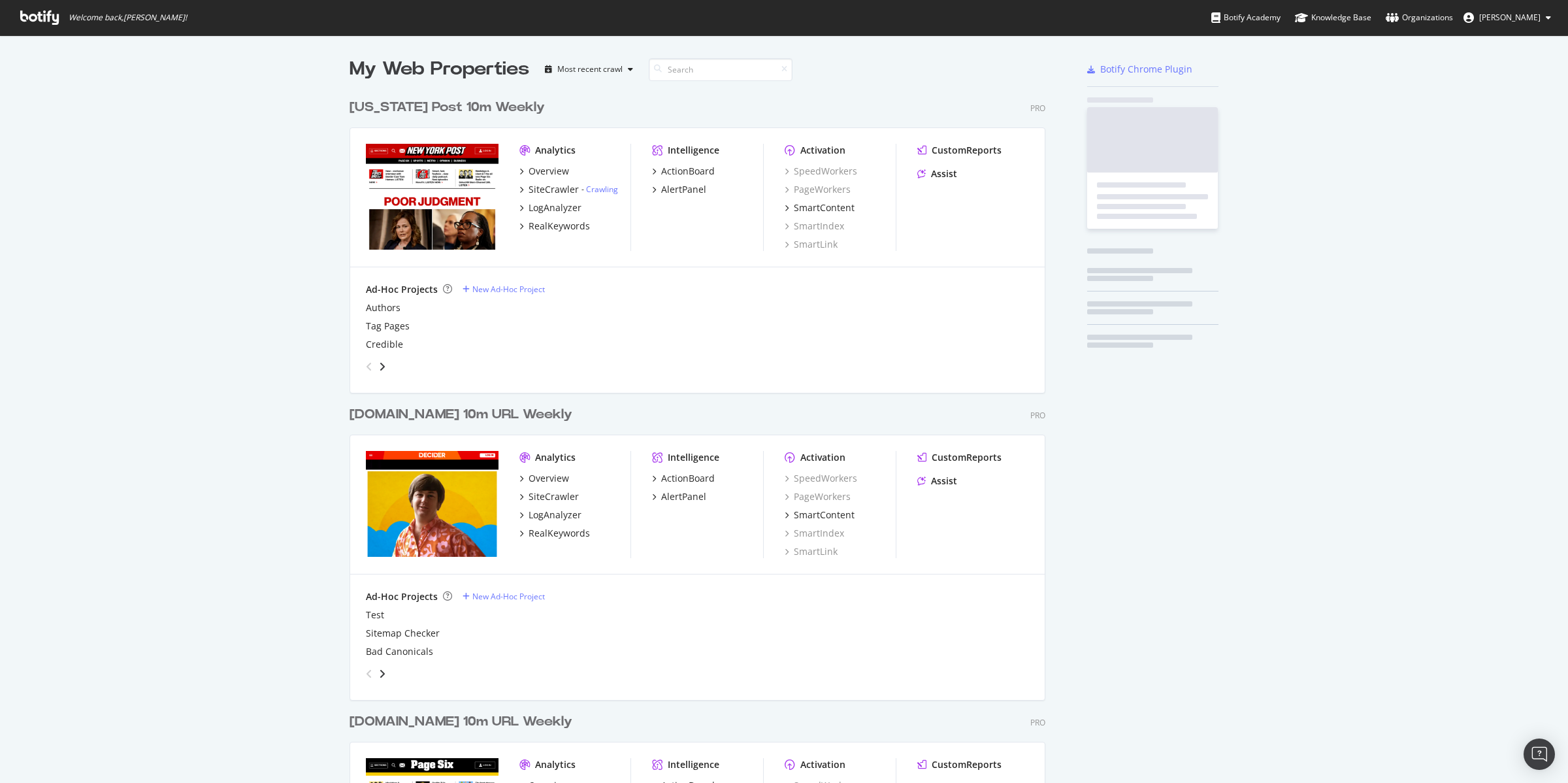
scroll to position [1553, 694]
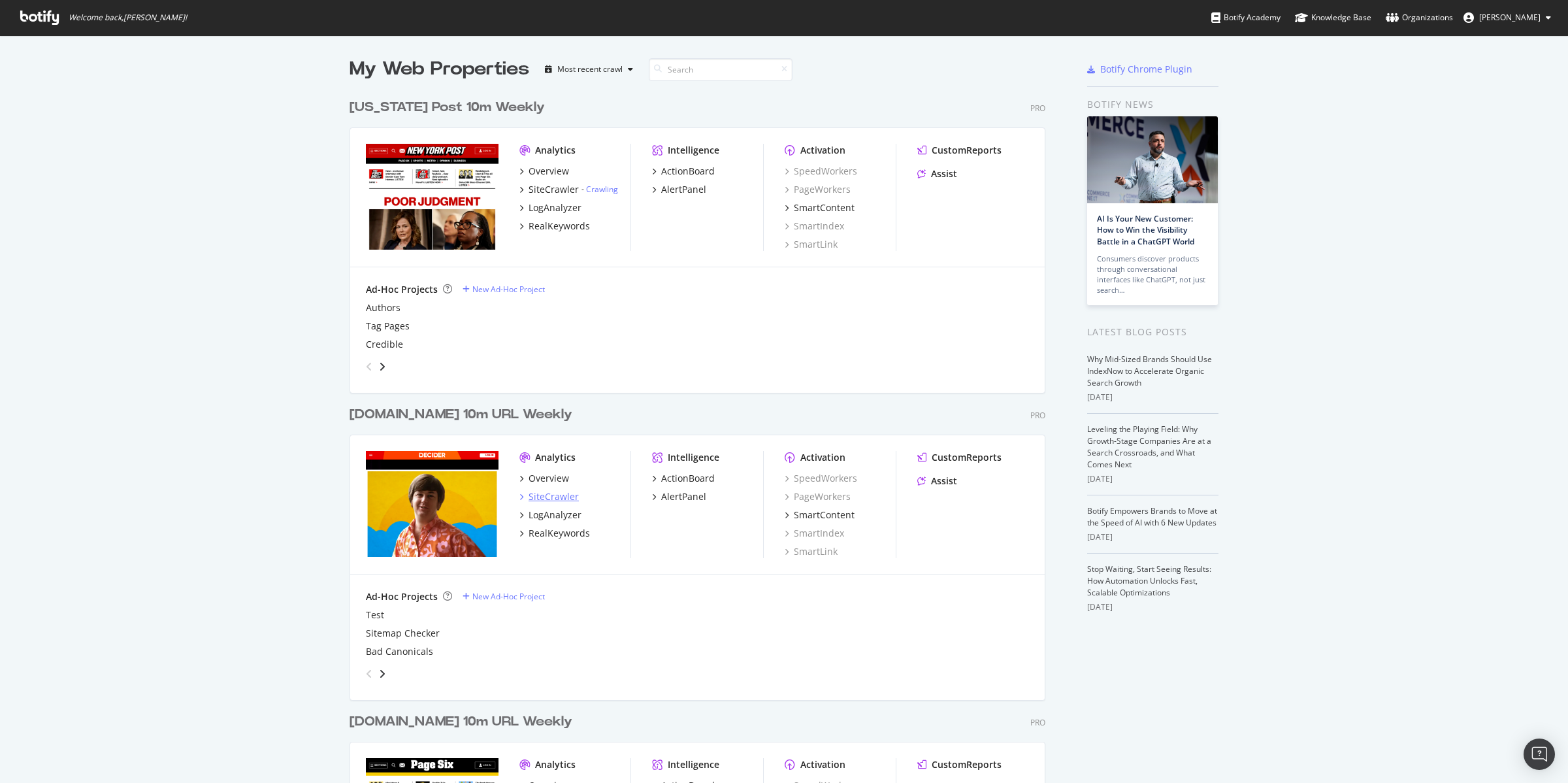
click at [554, 495] on div "SiteCrawler" at bounding box center [554, 496] width 51 height 13
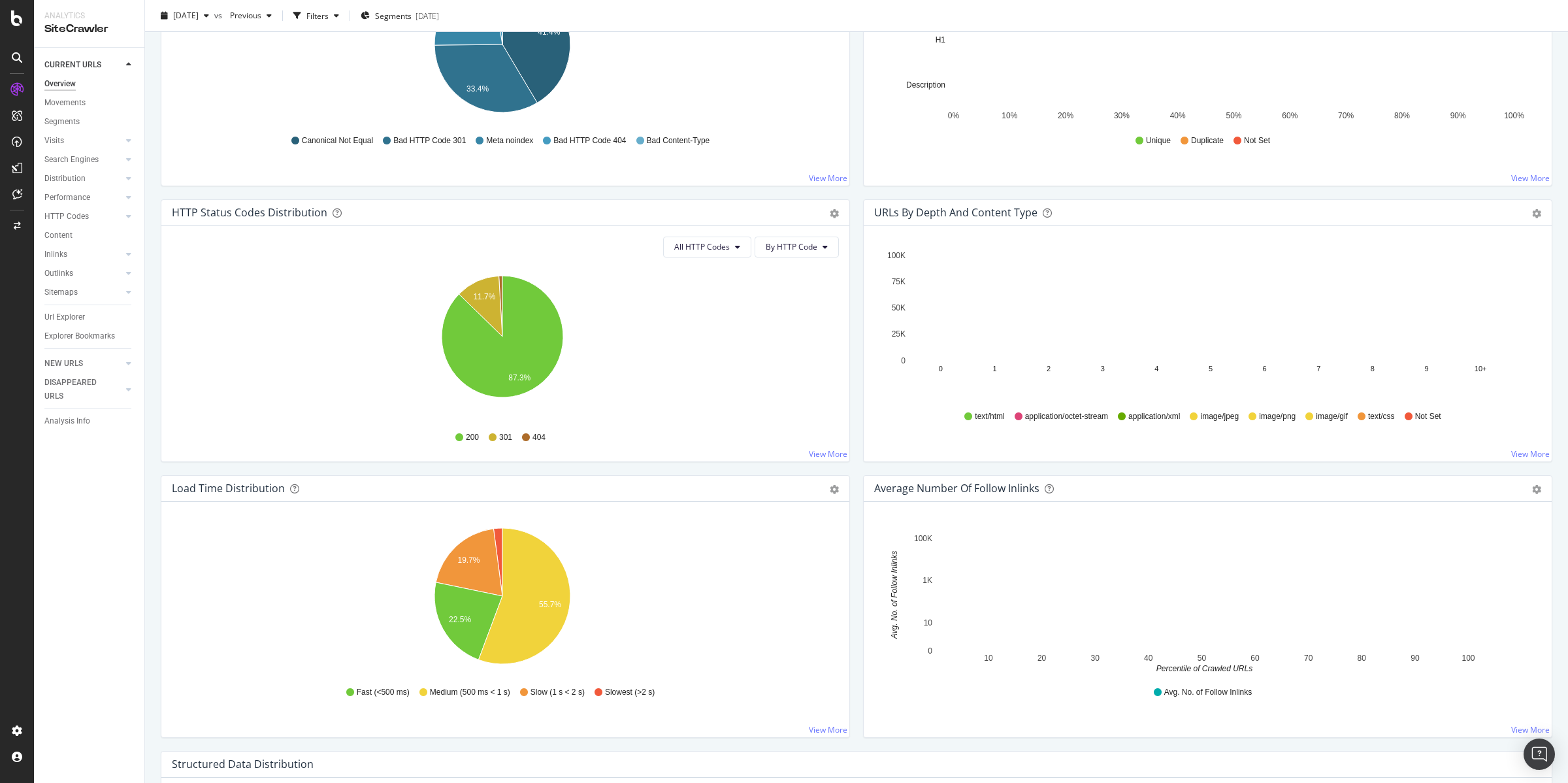
scroll to position [534, 0]
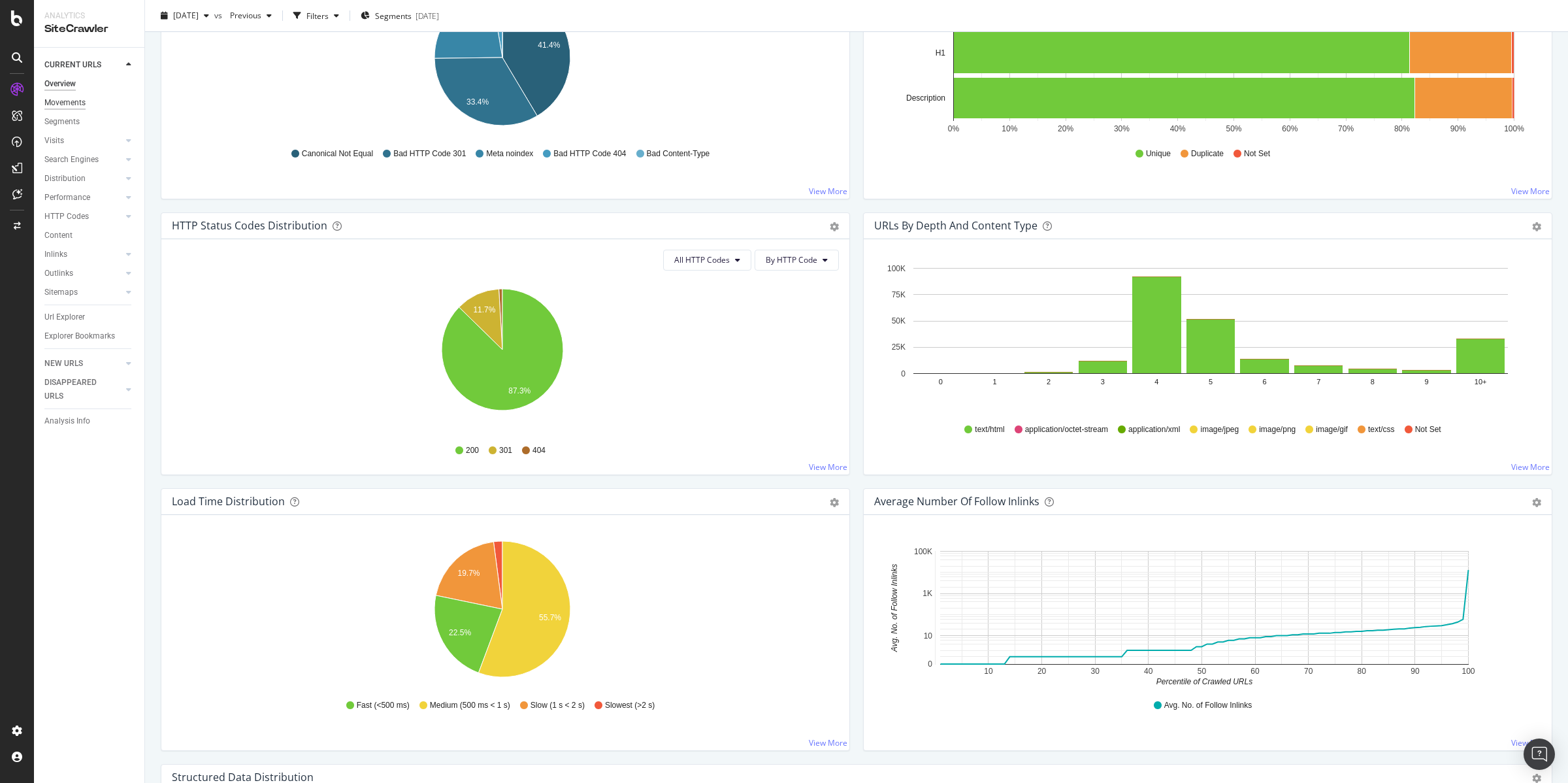
click at [56, 101] on div "Movements" at bounding box center [65, 103] width 41 height 13
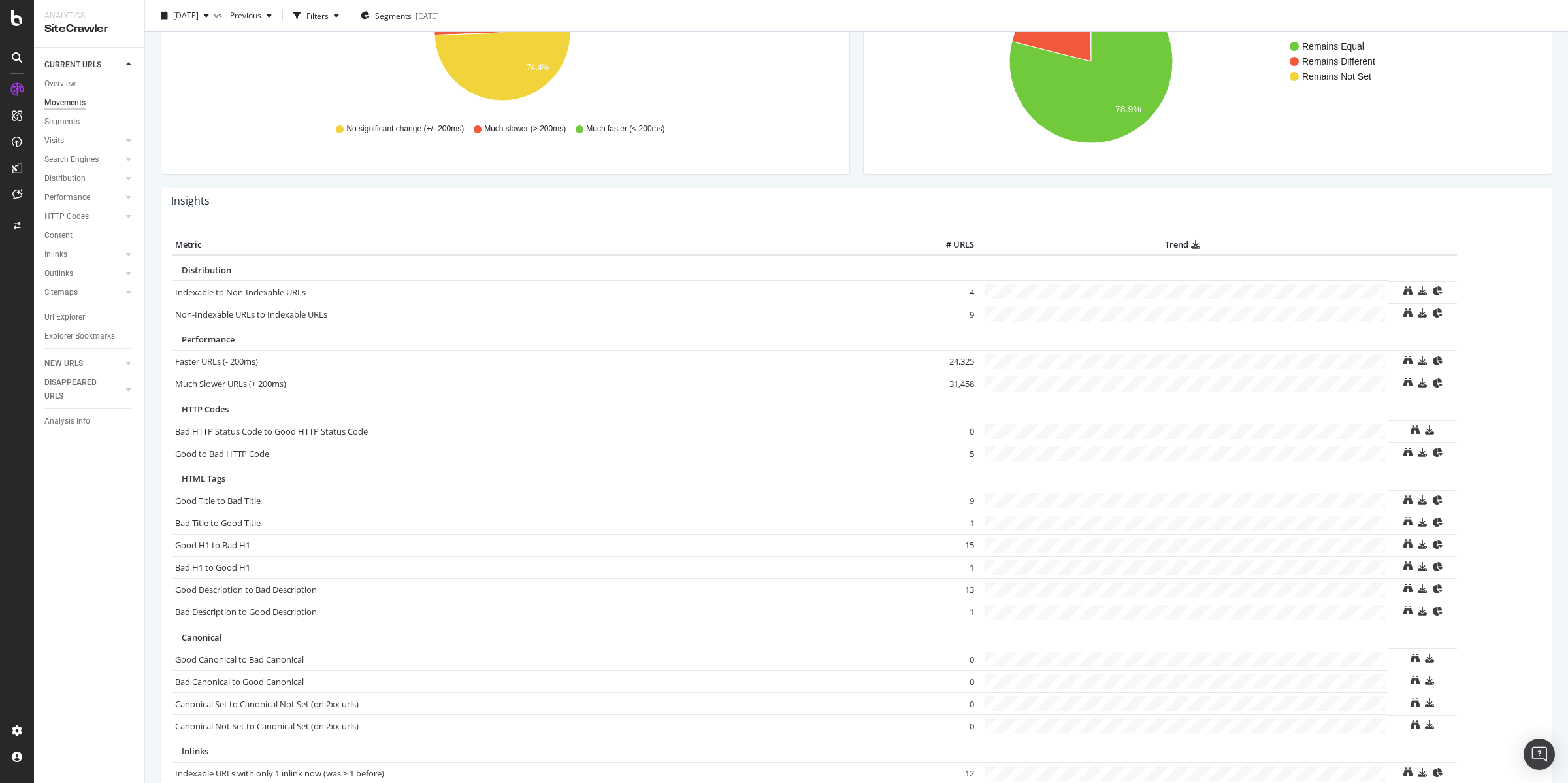
scroll to position [516, 0]
